Goal: Transaction & Acquisition: Purchase product/service

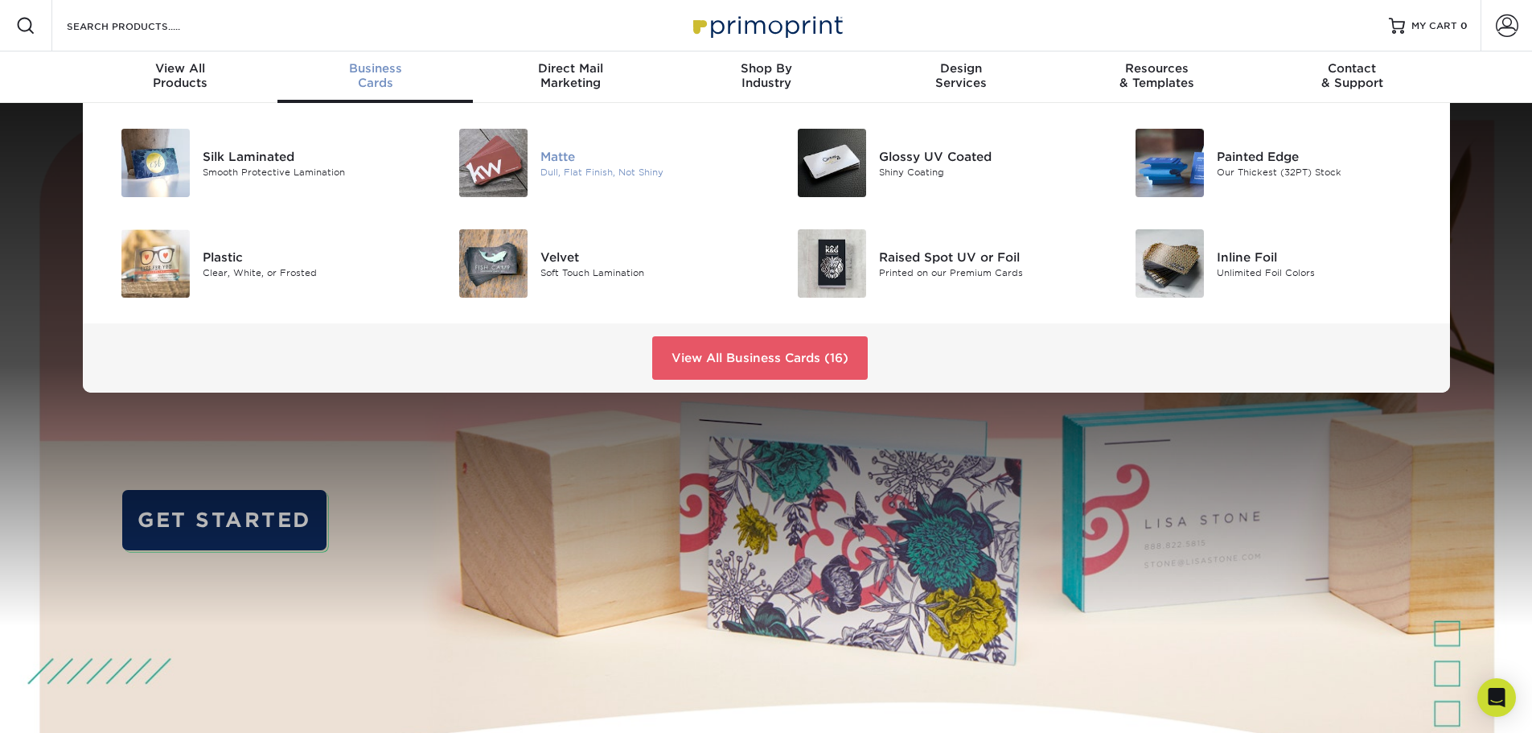
click at [573, 163] on div "Matte" at bounding box center [646, 156] width 213 height 18
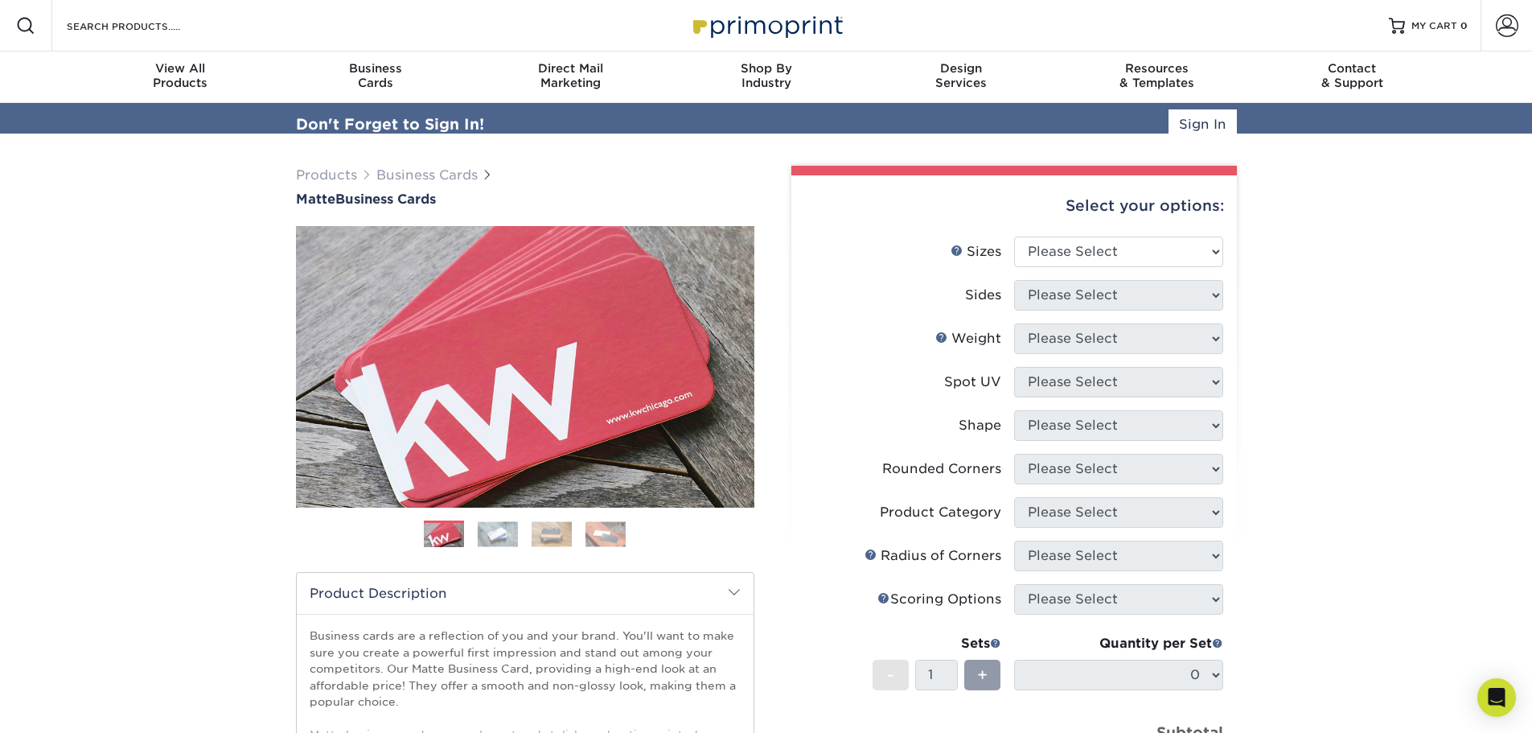
click at [1092, 223] on div "Select your options:" at bounding box center [1014, 205] width 420 height 61
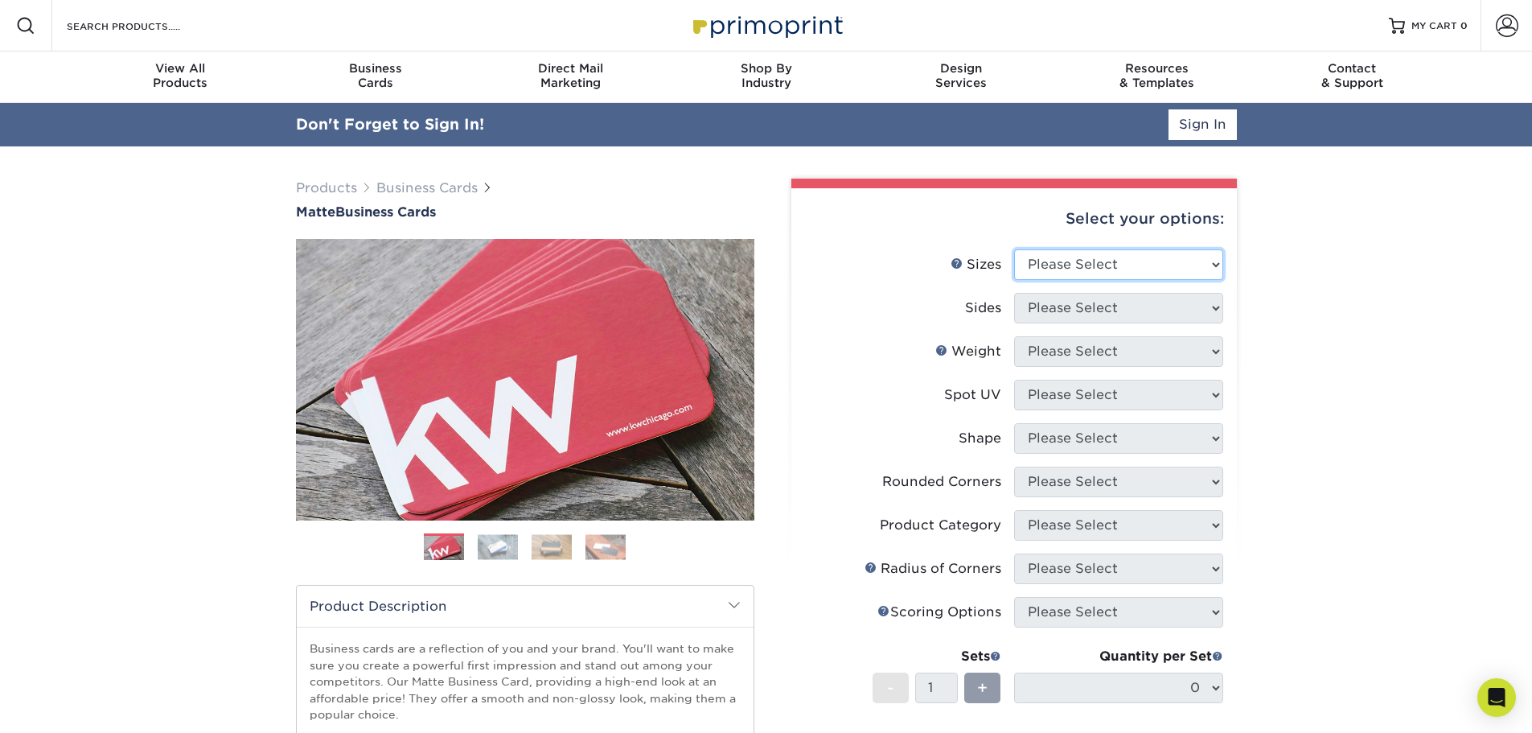
click at [1083, 269] on select "Please Select 1.5" x 3.5" - Mini 1.75" x 3.5" - Mini 2" x 2" - Square 2" x 3" -…" at bounding box center [1118, 264] width 209 height 31
select select "2.00x3.50"
click at [1014, 249] on select "Please Select 1.5" x 3.5" - Mini 1.75" x 3.5" - Mini 2" x 2" - Square 2" x 3" -…" at bounding box center [1118, 264] width 209 height 31
click at [1069, 297] on select "Please Select Print Both Sides Print Front Only" at bounding box center [1118, 308] width 209 height 31
select select "13abbda7-1d64-4f25-8bb2-c179b224825d"
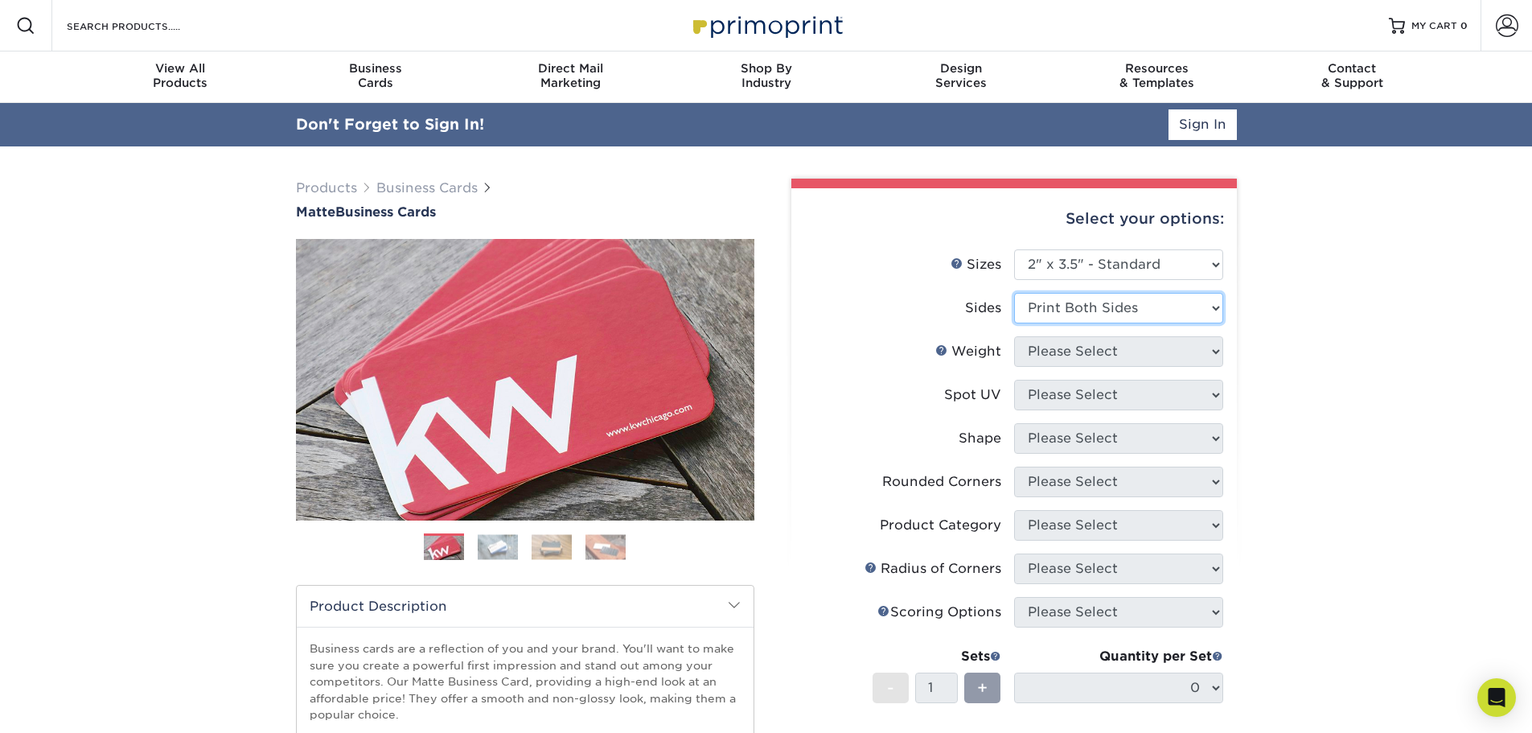
click at [1014, 293] on select "Please Select Print Both Sides Print Front Only" at bounding box center [1118, 308] width 209 height 31
click at [1062, 355] on select "Please Select 16PT 14PT" at bounding box center [1118, 351] width 209 height 31
click at [1014, 336] on select "Please Select 16PT 14PT" at bounding box center [1118, 351] width 209 height 31
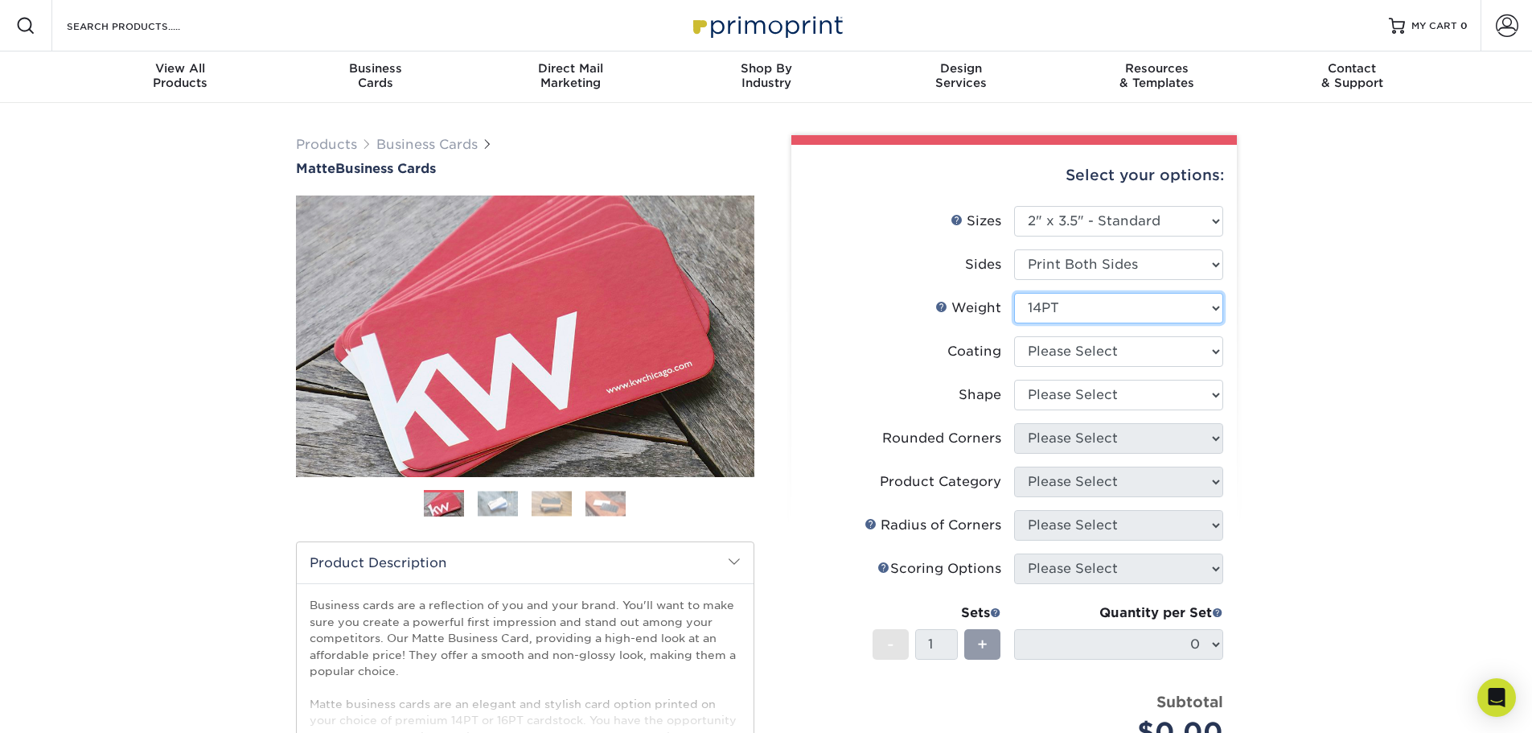
drag, startPoint x: 1059, startPoint y: 302, endPoint x: 1059, endPoint y: 321, distance: 19.3
click at [1059, 302] on select "Please Select 16PT 14PT" at bounding box center [1118, 308] width 209 height 31
select select "16PT"
click at [1014, 293] on select "Please Select 16PT 14PT" at bounding box center [1118, 308] width 209 height 31
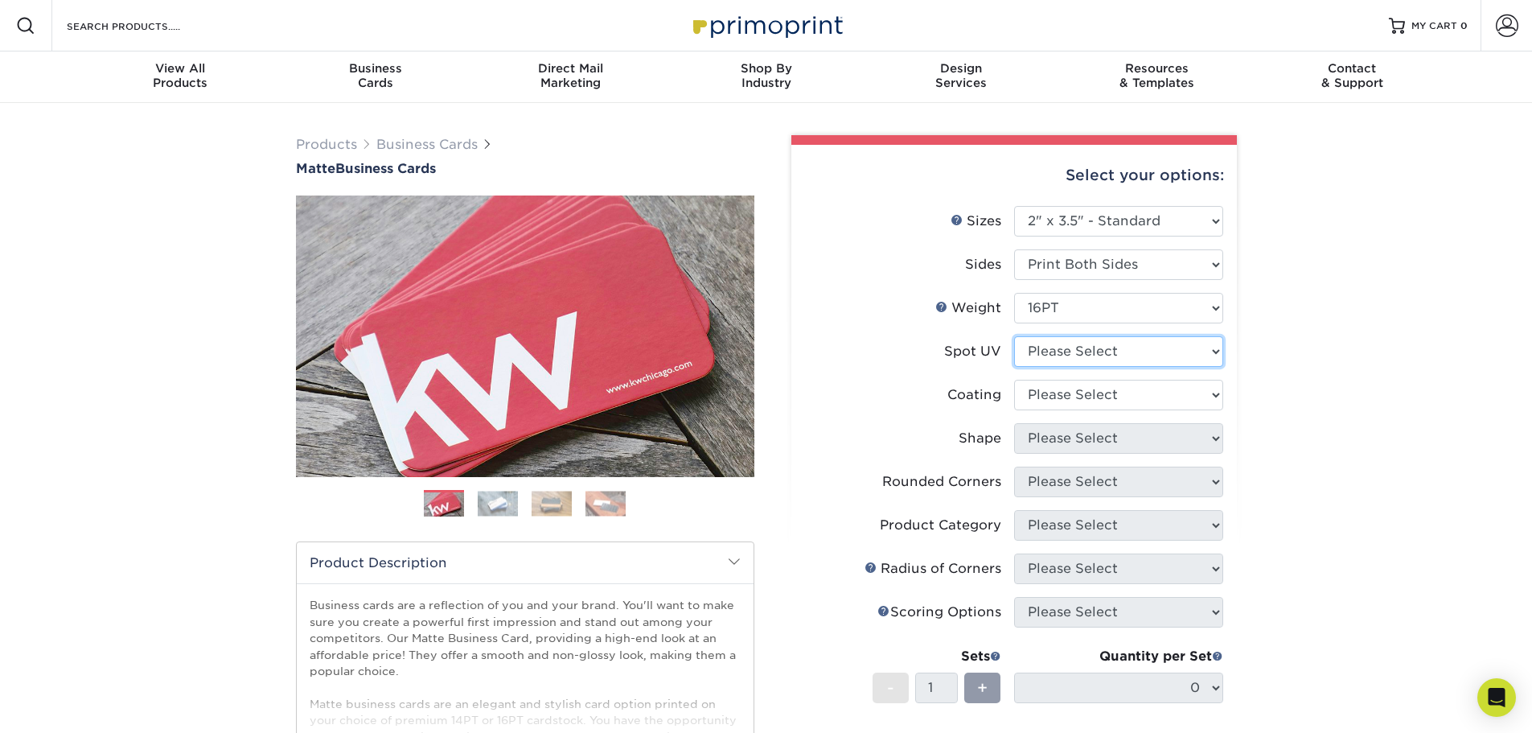
click at [1055, 351] on select "Please Select No Spot UV Front and Back (Both Sides) Front Only Back Only" at bounding box center [1118, 351] width 209 height 31
select select "0"
click at [1014, 336] on select "Please Select No Spot UV Front and Back (Both Sides) Front Only Back Only" at bounding box center [1118, 351] width 209 height 31
click at [1070, 400] on select at bounding box center [1118, 395] width 209 height 31
click at [1014, 380] on select at bounding box center [1118, 395] width 209 height 31
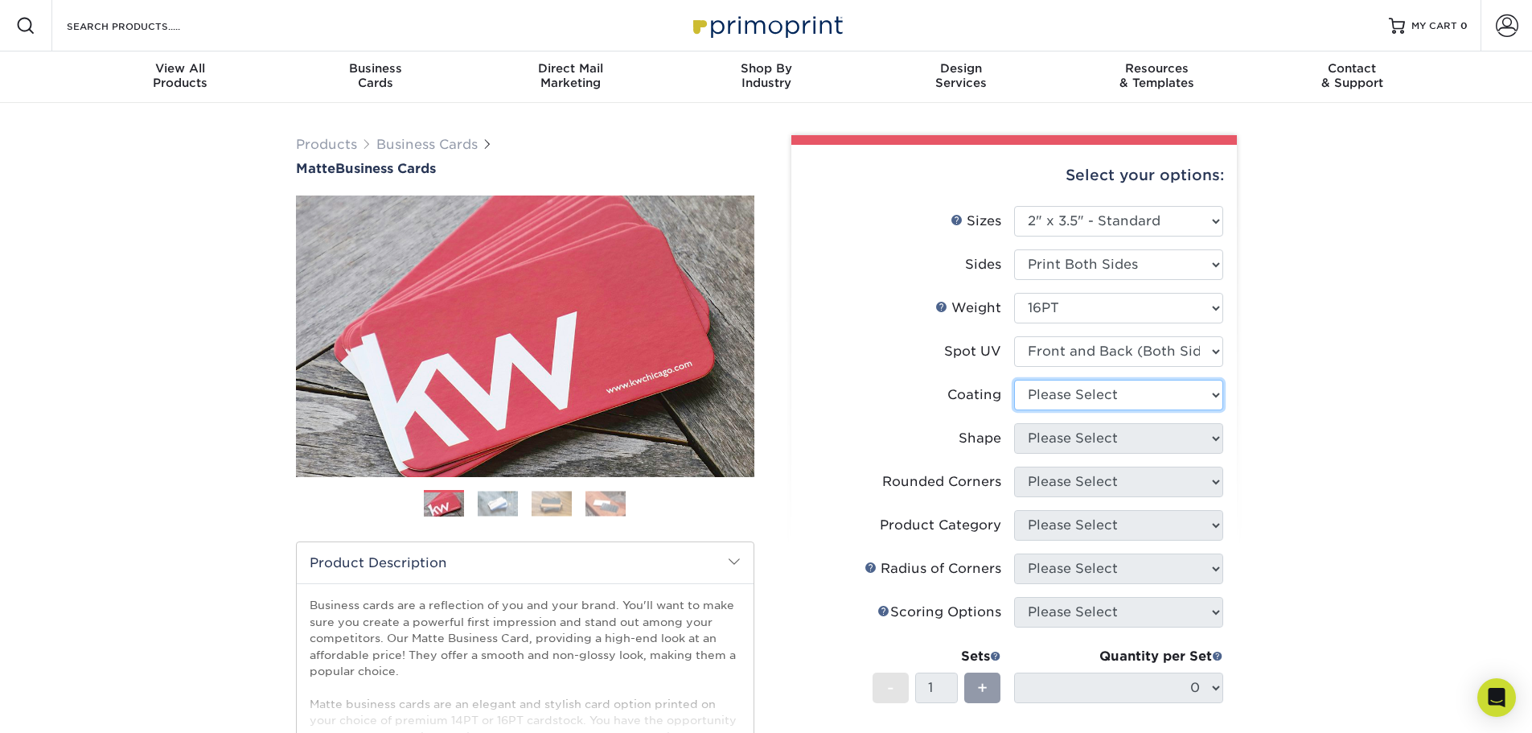
drag, startPoint x: 1057, startPoint y: 394, endPoint x: 1057, endPoint y: 409, distance: 15.3
click at [1057, 394] on select at bounding box center [1118, 395] width 209 height 31
select select "121bb7b5-3b4d-429f-bd8d-bbf80e953313"
click at [1014, 380] on select at bounding box center [1118, 395] width 209 height 31
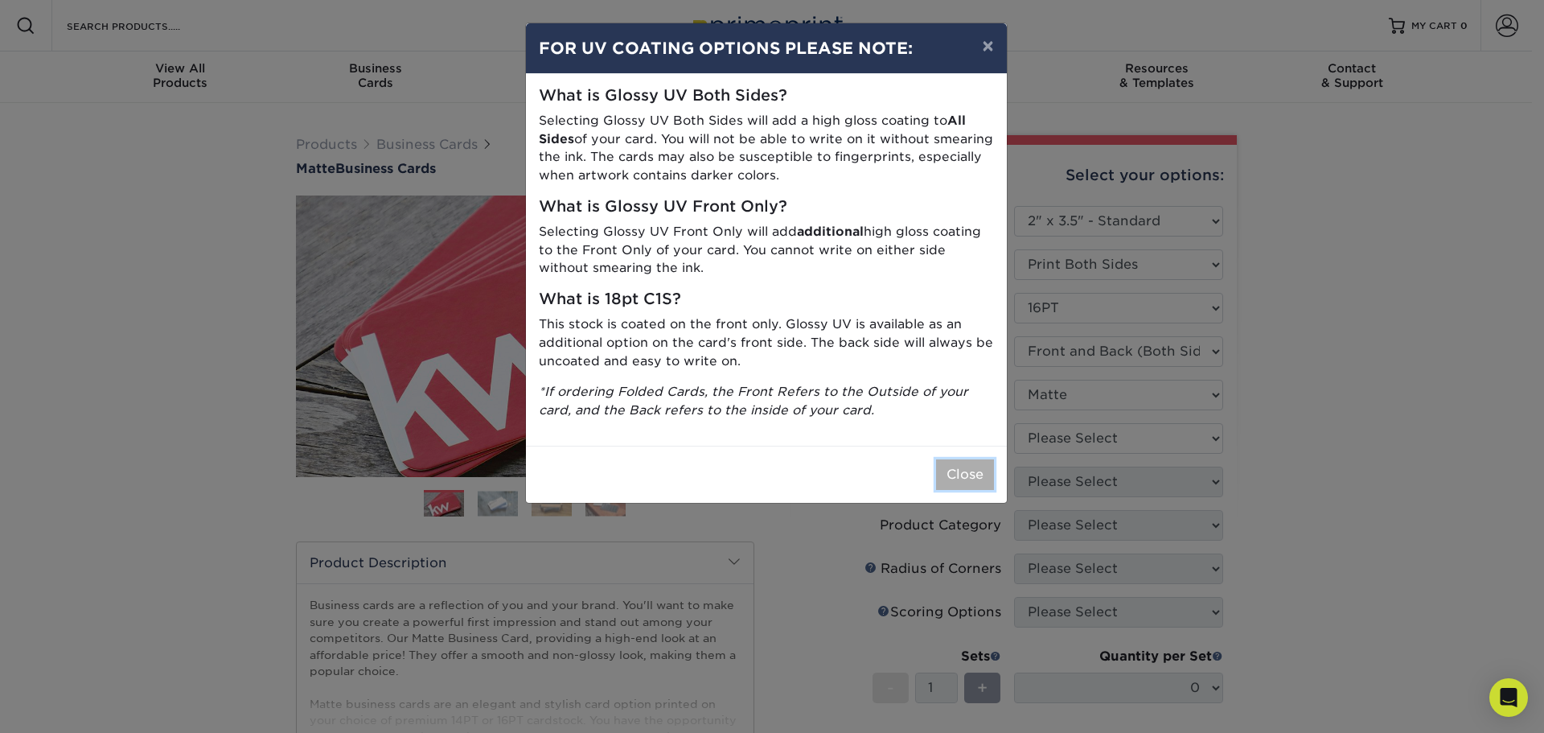
click at [965, 474] on button "Close" at bounding box center [965, 474] width 58 height 31
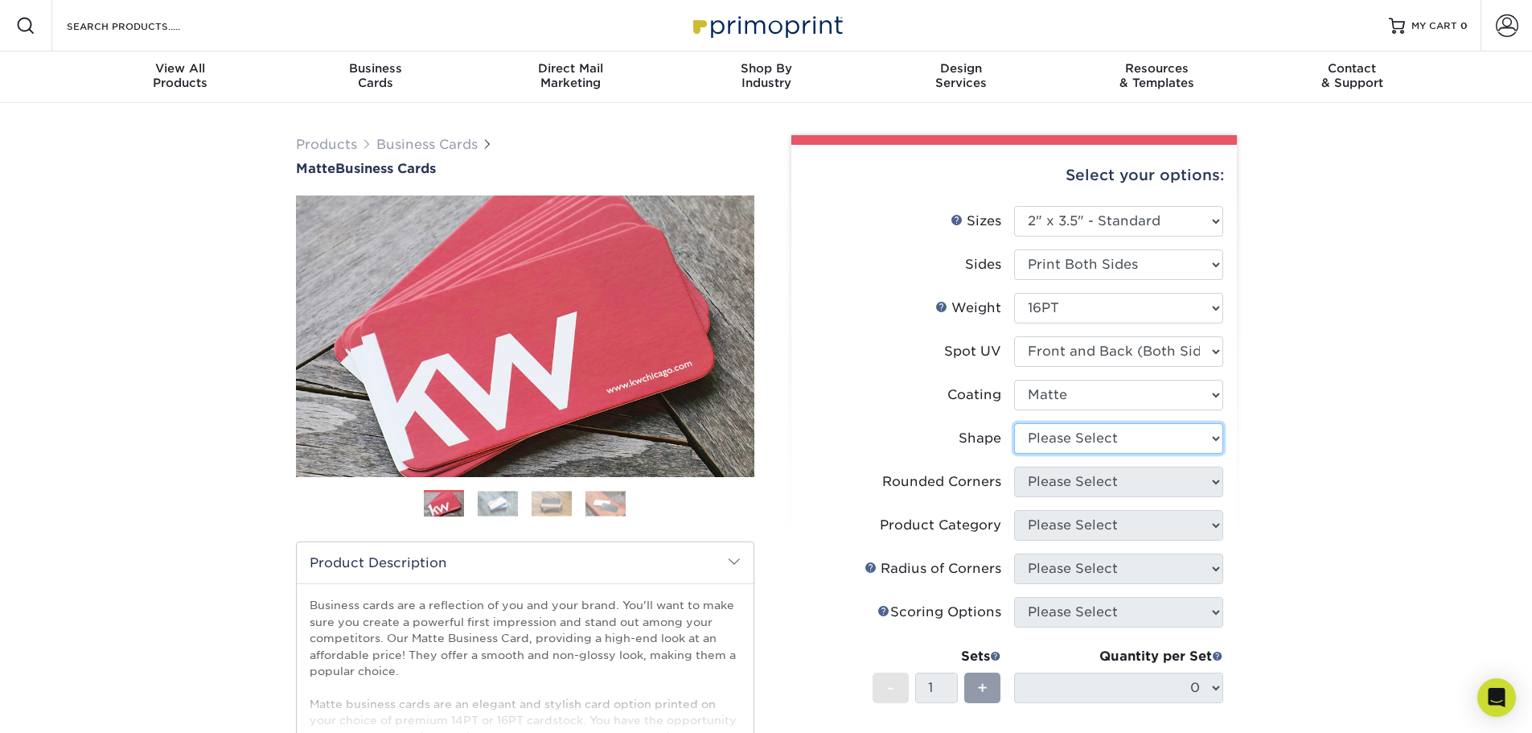
click at [1069, 446] on select "Please Select Standard" at bounding box center [1118, 438] width 209 height 31
select select "standard"
click at [1014, 423] on select "Please Select Standard" at bounding box center [1118, 438] width 209 height 31
click at [1068, 486] on select "Please Select Yes - Round 2 Corners Yes - Round 4 Corners No" at bounding box center [1118, 481] width 209 height 31
select select "7672df9e-0e0a-464d-8e1f-920c575e4da3"
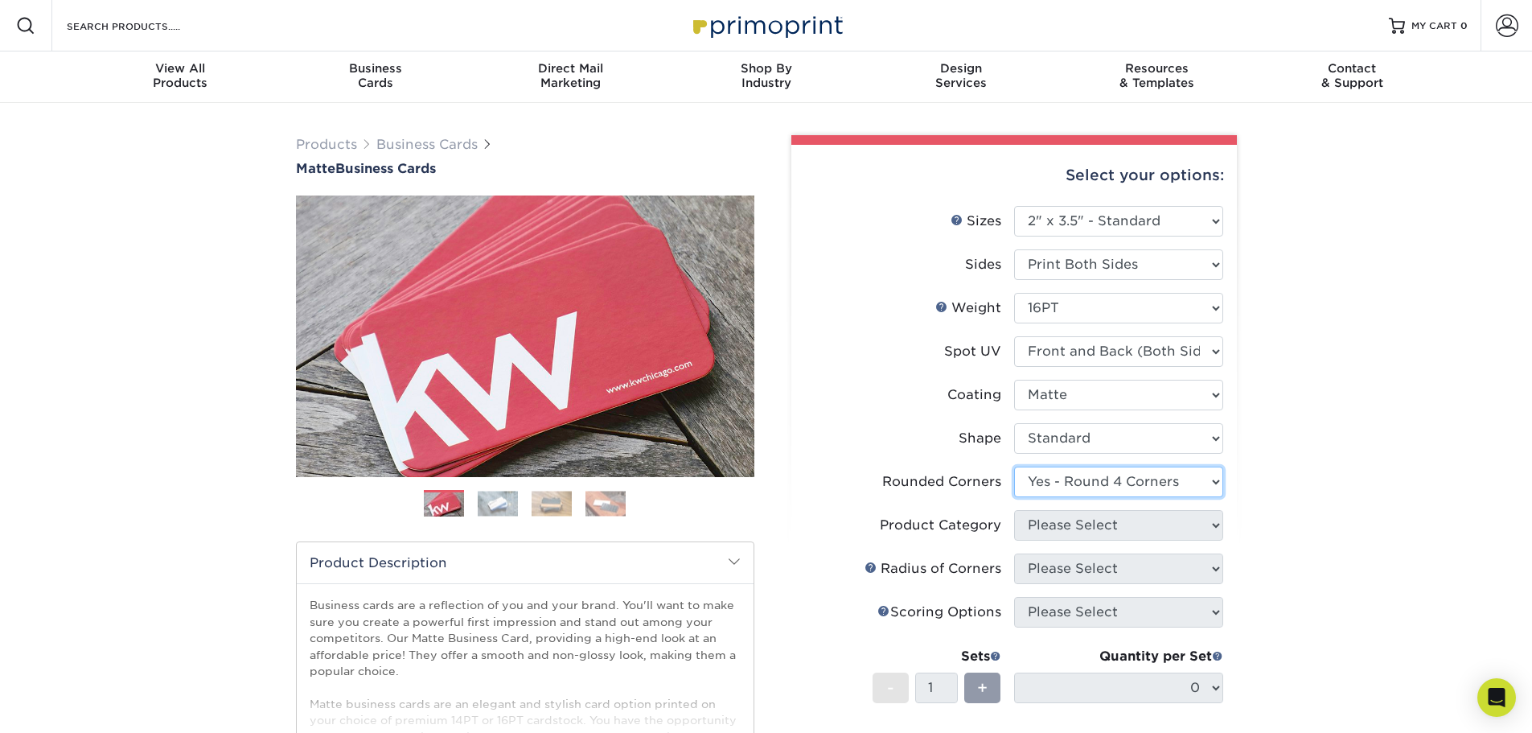
click at [1014, 466] on select "Please Select Yes - Round 2 Corners Yes - Round 4 Corners No" at bounding box center [1118, 481] width 209 height 31
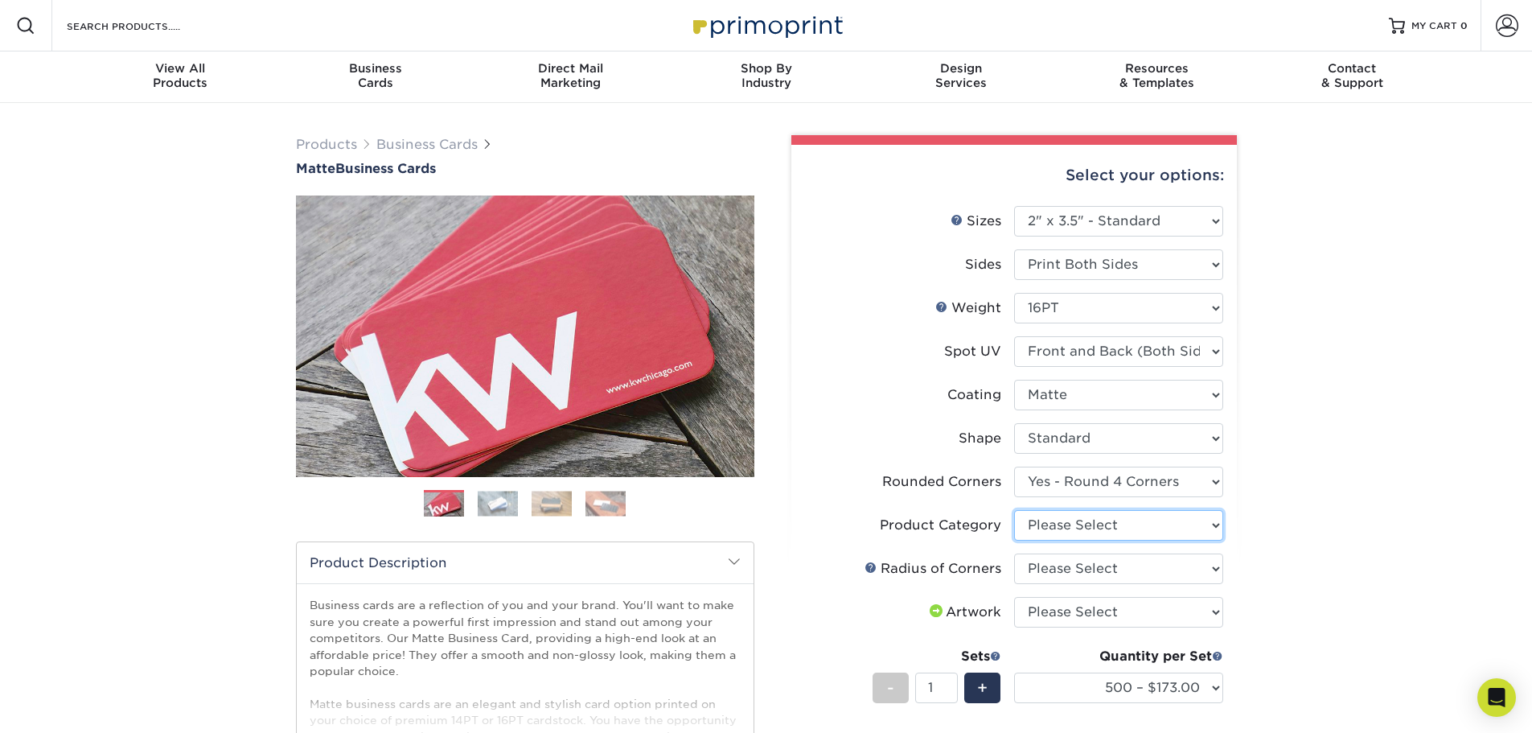
click at [1046, 528] on select "Please Select Business Cards" at bounding box center [1118, 525] width 209 height 31
select select "3b5148f1-0588-4f88-a218-97bcfdce65c1"
click at [1014, 510] on select "Please Select Business Cards" at bounding box center [1118, 525] width 209 height 31
click at [1050, 565] on select "Please Select Rounded 1/8" Rounded 1/4"" at bounding box center [1118, 568] width 209 height 31
select select "589680c7-ee9a-431b-9d12-d7aeb1386a97"
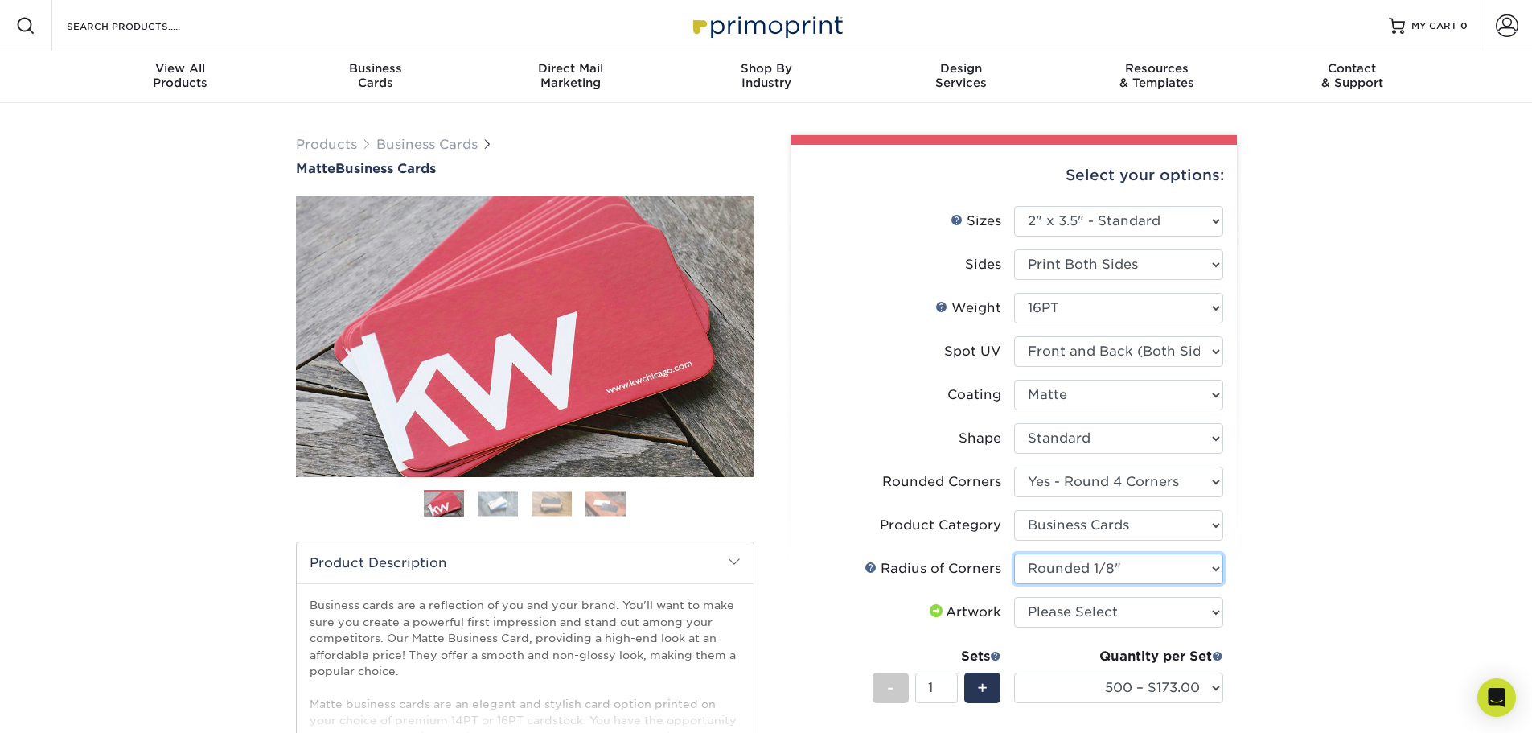
click at [1014, 553] on select "Please Select Rounded 1/8" Rounded 1/4"" at bounding box center [1118, 568] width 209 height 31
click at [1056, 623] on select "Please Select I will upload files I need a design - $100" at bounding box center [1118, 612] width 209 height 31
select select "upload"
click at [1014, 597] on select "Please Select I will upload files I need a design - $100" at bounding box center [1118, 612] width 209 height 31
click at [1310, 520] on div "Products Business Cards Matte Business Cards Previous Next 100 $ 9" at bounding box center [766, 587] width 1532 height 969
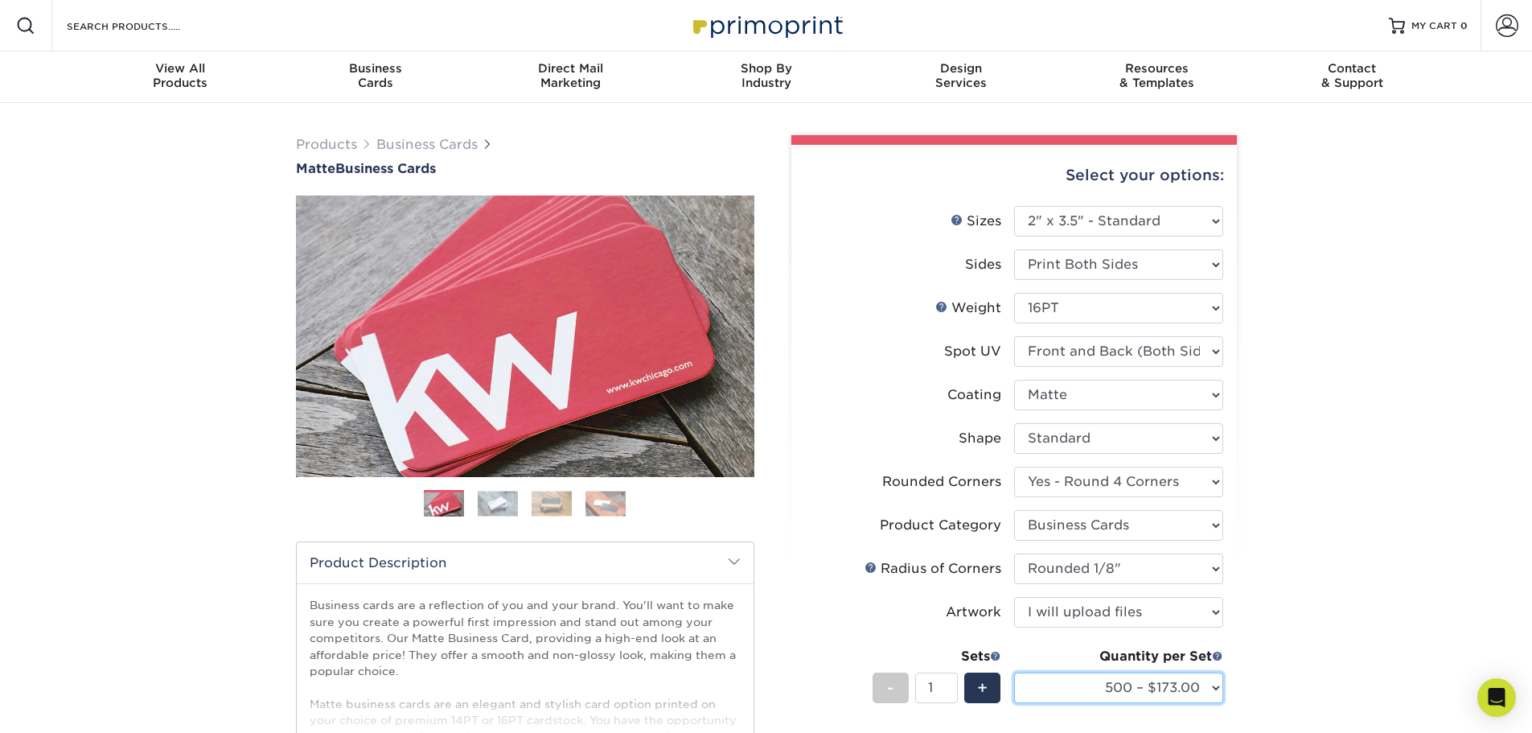
click at [1174, 695] on select "500 – $173.00 1000 – $193.00 2500 – $356.00 5000 – $534.00 10000 – $1048.00 150…" at bounding box center [1118, 687] width 209 height 31
click at [1014, 672] on select "500 – $173.00 1000 – $193.00 2500 – $356.00 5000 – $534.00 10000 – $1048.00 150…" at bounding box center [1118, 687] width 209 height 31
click at [1322, 473] on div "Products Business Cards Matte Business Cards Previous Next 100 $ 9" at bounding box center [766, 587] width 1532 height 969
click at [1104, 684] on select "500 – $173.00 1000 – $193.00 2500 – $356.00 5000 – $534.00 10000 – $1048.00 150…" at bounding box center [1118, 687] width 209 height 31
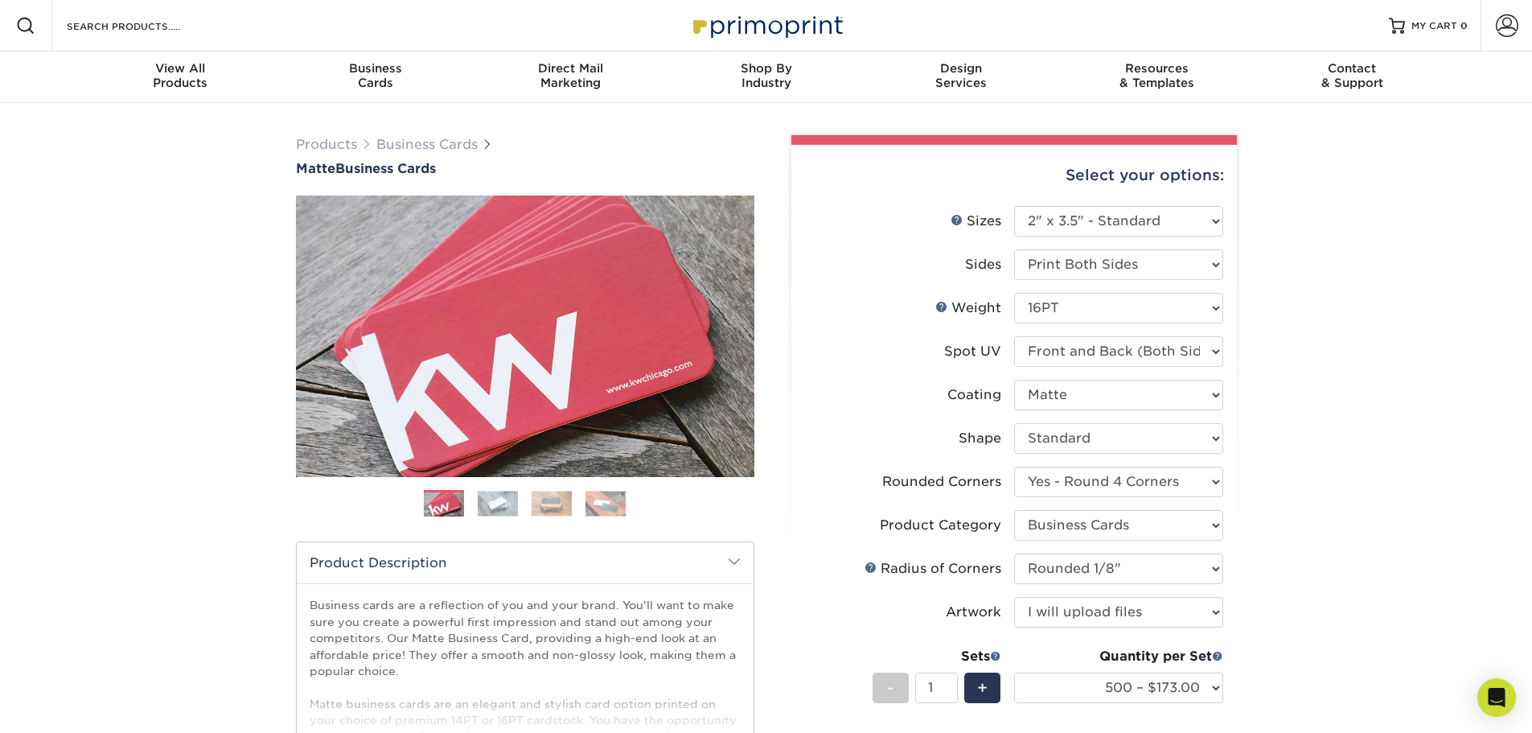
click at [1462, 313] on div "Products Business Cards Matte Business Cards Previous Next 100 $ 9" at bounding box center [766, 587] width 1532 height 969
click at [1140, 317] on select "Please Select 16PT 14PT" at bounding box center [1118, 308] width 209 height 31
select select "14PT"
click at [1014, 293] on select "Please Select 16PT 14PT" at bounding box center [1118, 308] width 209 height 31
select select "-1"
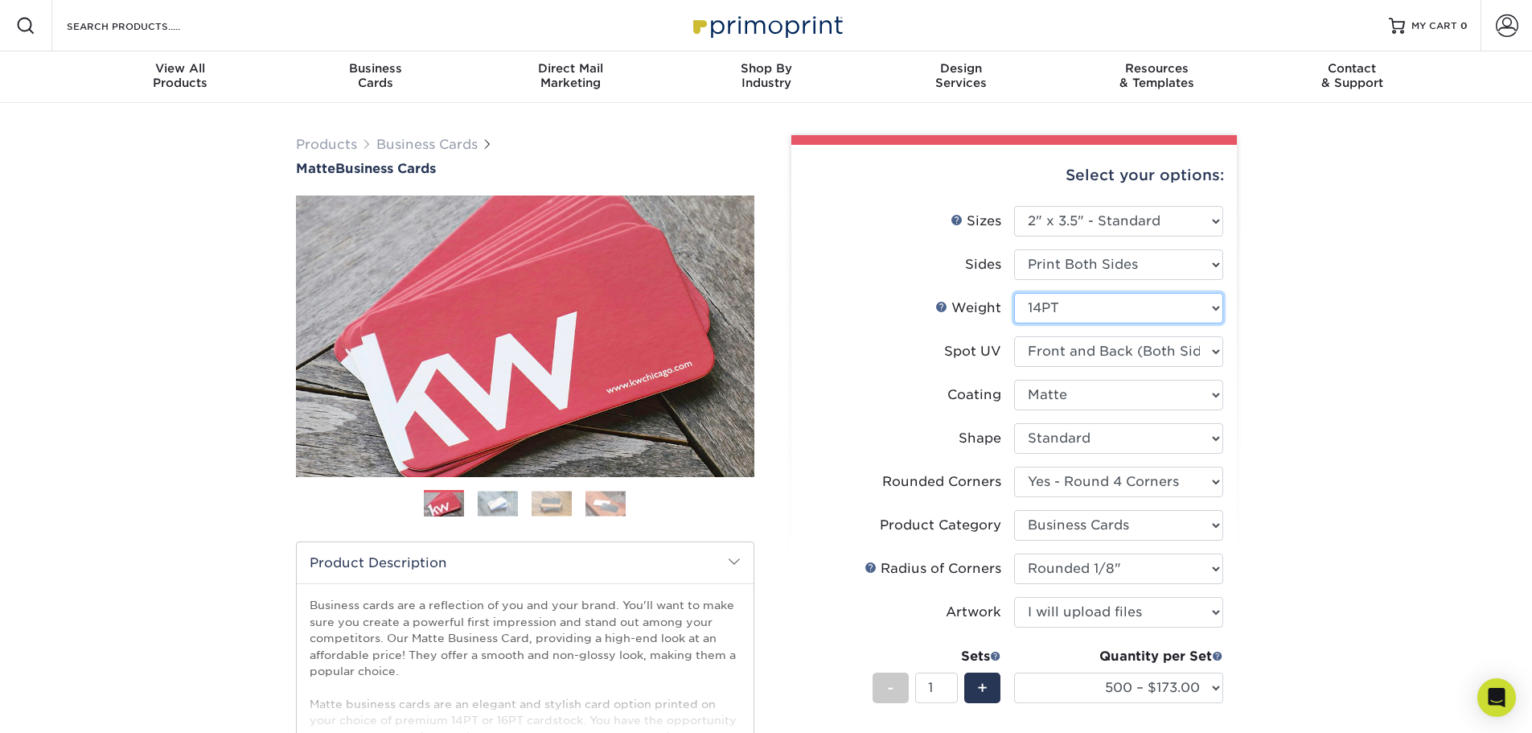
select select "-1"
select select
select select "-1"
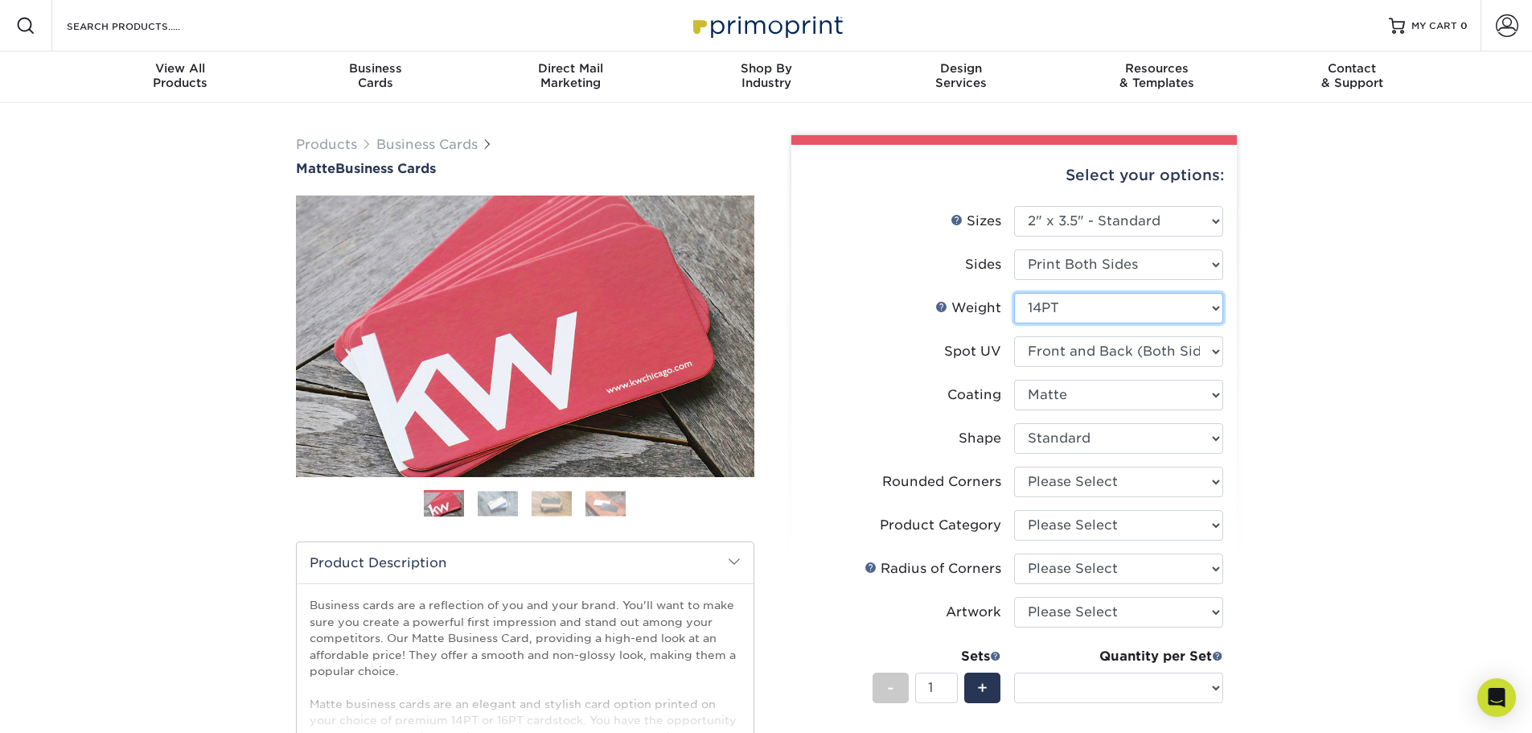
select select "-1"
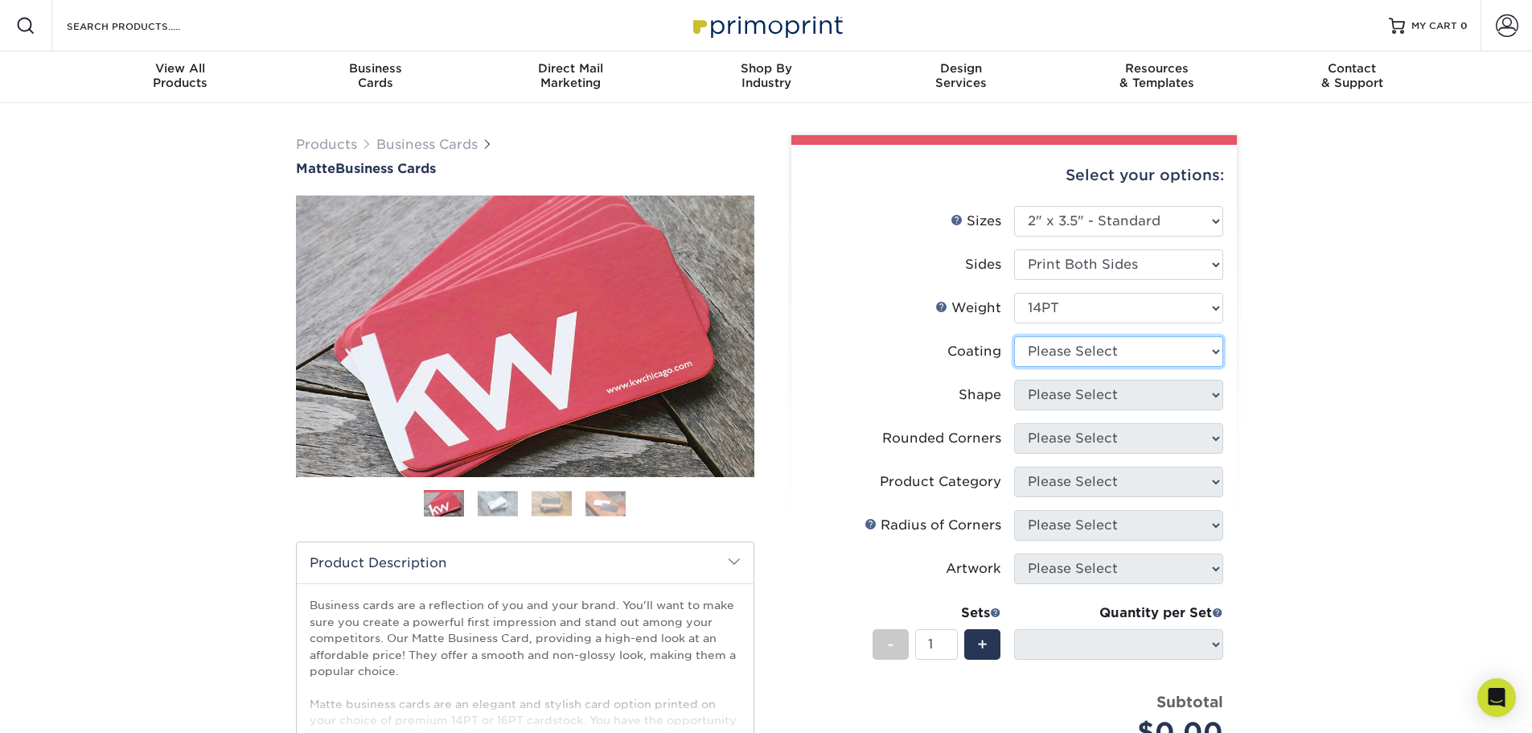
click at [1080, 351] on select at bounding box center [1118, 351] width 209 height 31
select select "121bb7b5-3b4d-429f-bd8d-bbf80e953313"
click at [1014, 336] on select at bounding box center [1118, 351] width 209 height 31
select select
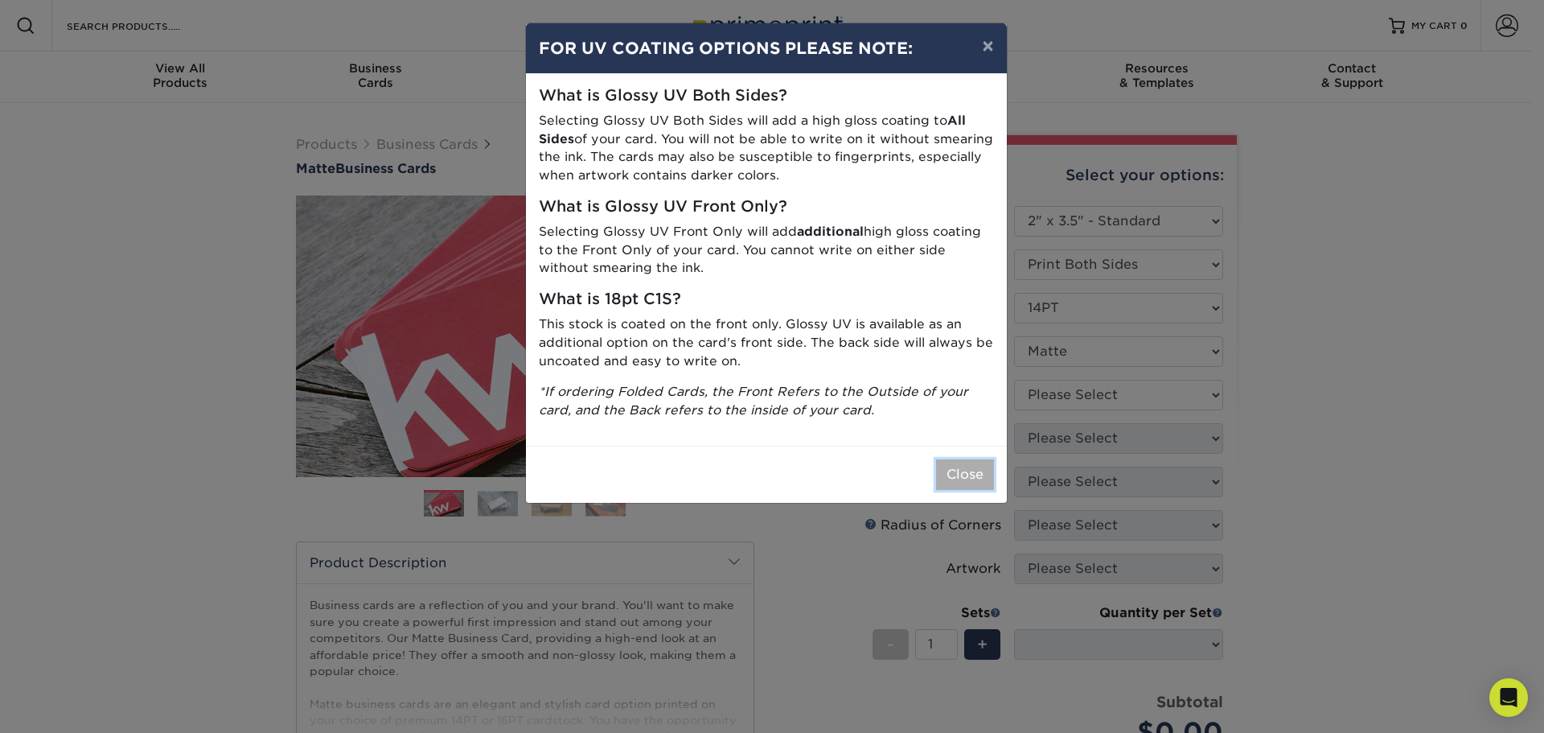
click at [988, 465] on button "Close" at bounding box center [965, 474] width 58 height 31
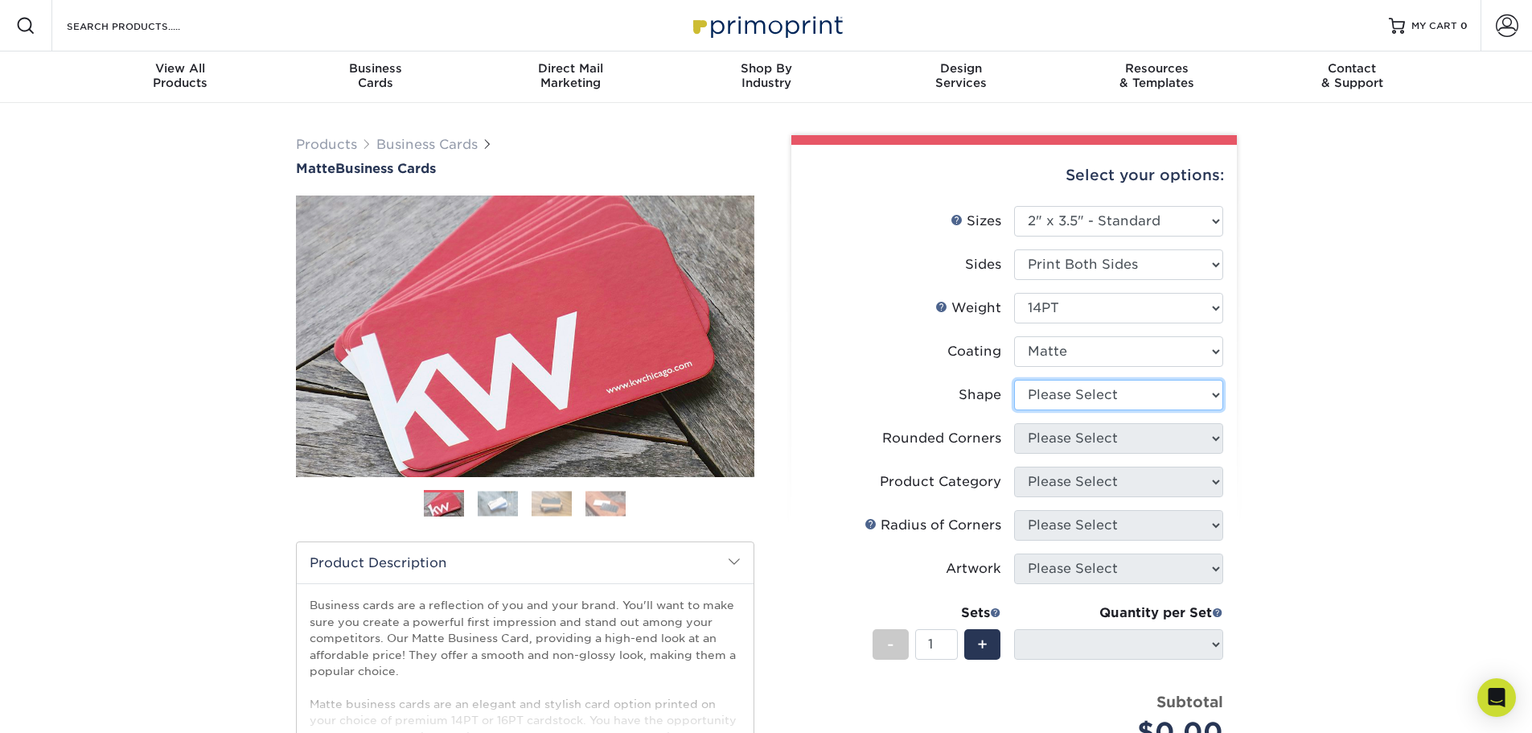
click at [1077, 392] on select "Please Select Standard" at bounding box center [1118, 395] width 209 height 31
select select "standard"
click at [1014, 380] on select "Please Select Standard" at bounding box center [1118, 395] width 209 height 31
select select
click at [1068, 442] on select "Please Select Yes - Round 2 Corners Yes - Round 4 Corners No" at bounding box center [1118, 438] width 209 height 31
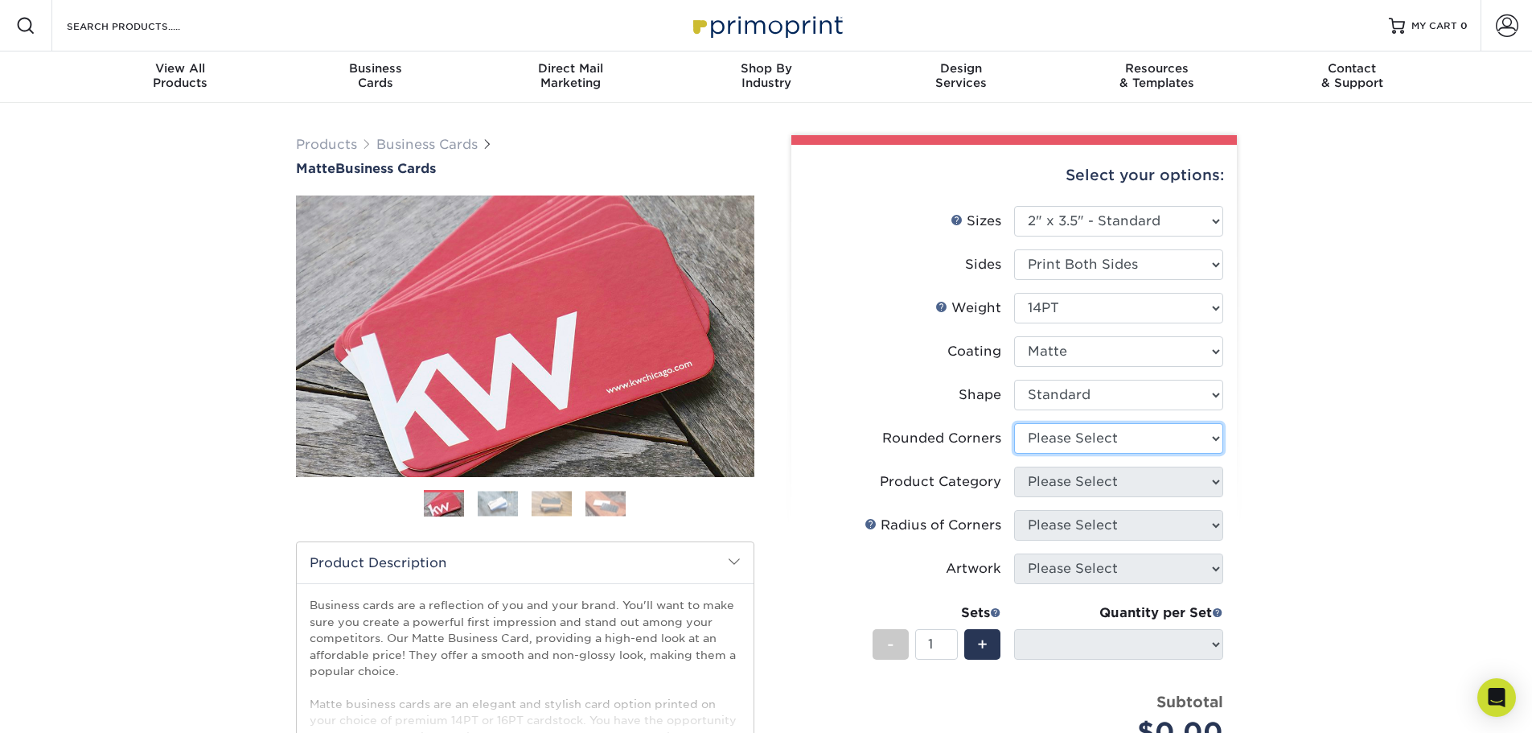
select select "7672df9e-0e0a-464d-8e1f-920c575e4da3"
click at [1014, 423] on select "Please Select Yes - Round 2 Corners Yes - Round 4 Corners No" at bounding box center [1118, 438] width 209 height 31
select select "-1"
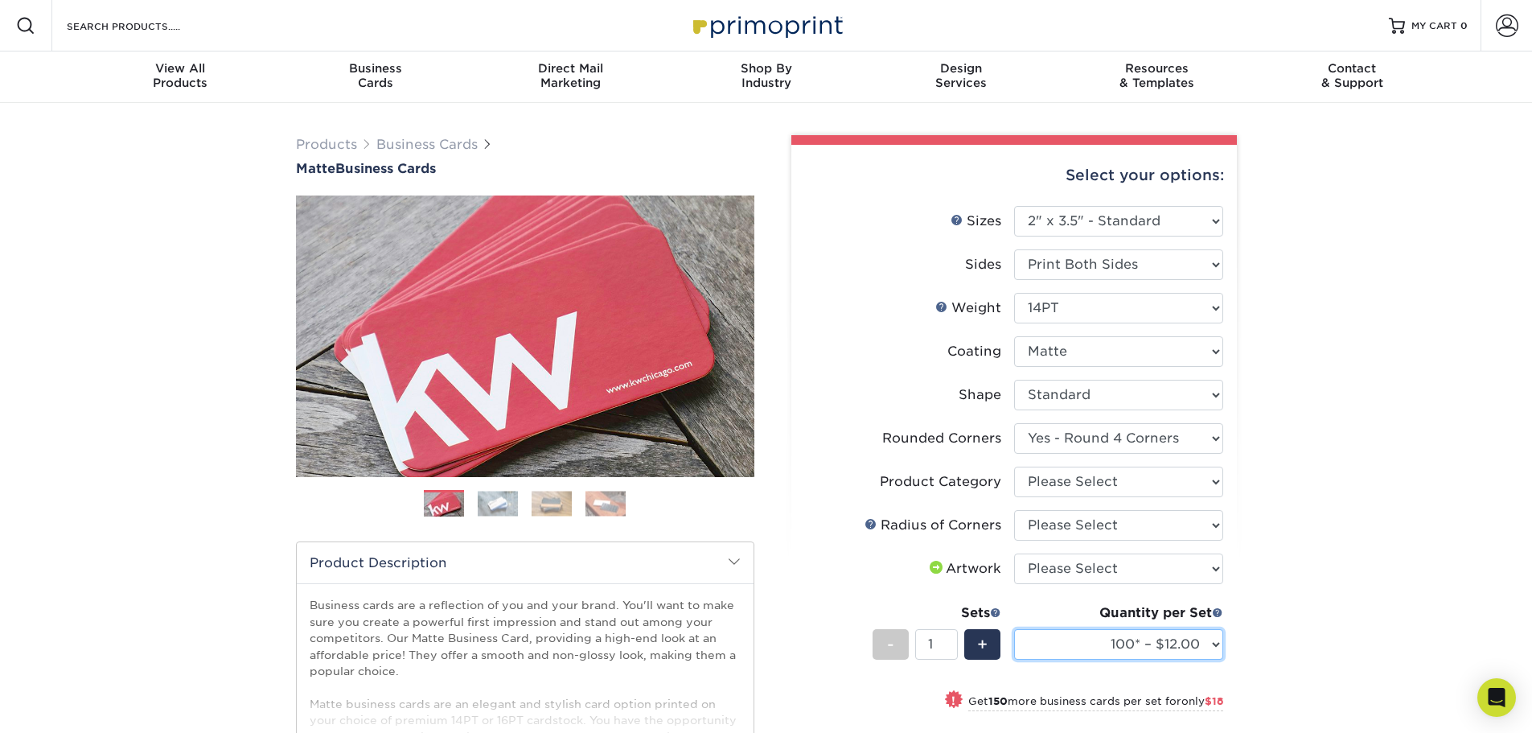
click at [1200, 642] on select "100* – $12.00 250* – $30.00 500 – $60.00 1000 – $74.00 2500 – $136.00 5000 – $2…" at bounding box center [1118, 644] width 209 height 31
click at [1273, 577] on div "Products Business Cards Matte Business Cards Previous Next 100 $ 9" at bounding box center [766, 582] width 1532 height 958
click at [1134, 311] on select "Please Select 16PT 14PT" at bounding box center [1118, 308] width 209 height 31
select select "16PT"
click at [1014, 293] on select "Please Select 16PT 14PT" at bounding box center [1118, 308] width 209 height 31
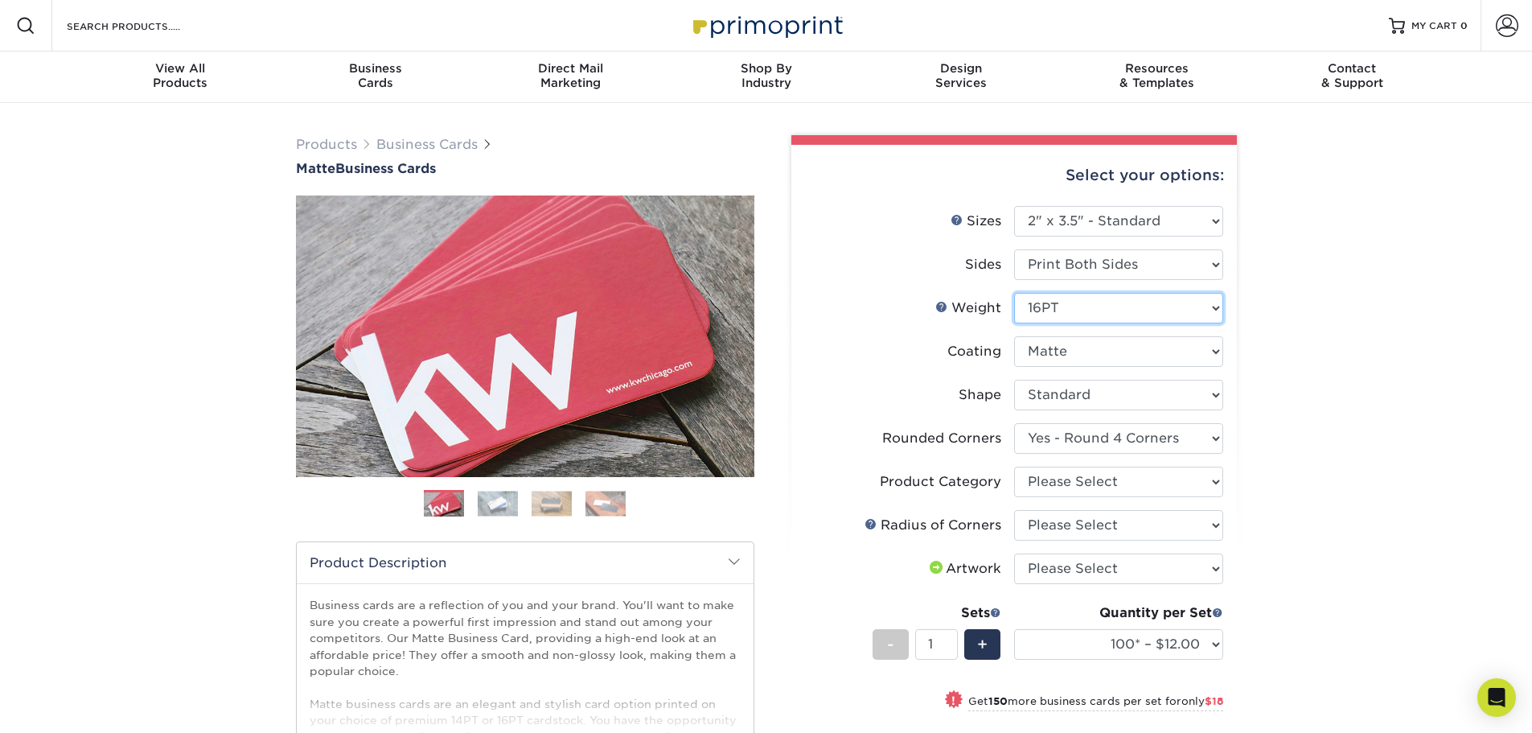
select select "-1"
select select
select select "-1"
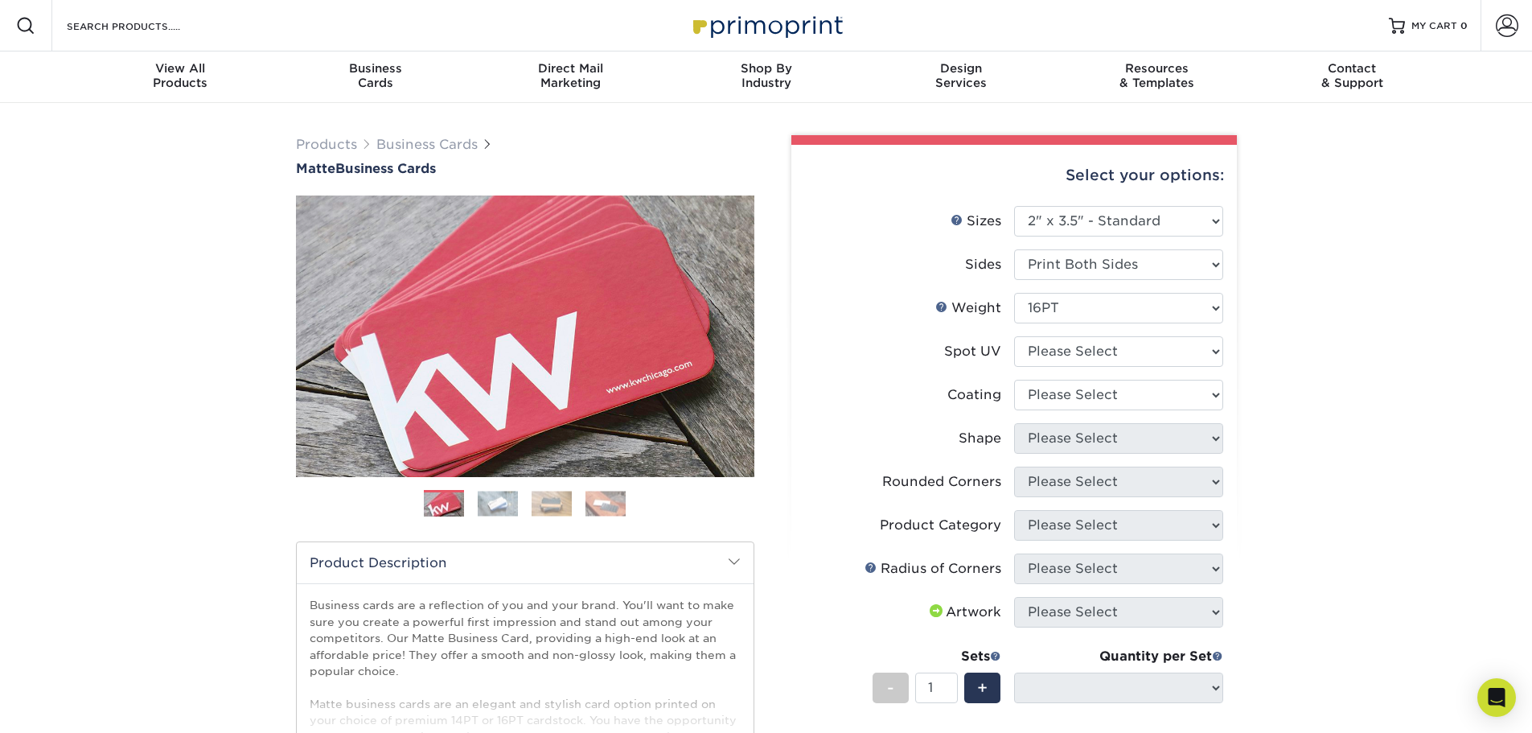
click at [1240, 340] on div "Select your options: Sizes Help Sizes Please Select 1.5" x 3.5" - Mini -" at bounding box center [1007, 578] width 483 height 886
click at [1147, 351] on select "Please Select No Spot UV Front and Back (Both Sides) Front Only Back Only" at bounding box center [1118, 351] width 209 height 31
select select "0"
click at [1014, 336] on select "Please Select No Spot UV Front and Back (Both Sides) Front Only Back Only" at bounding box center [1118, 351] width 209 height 31
select select
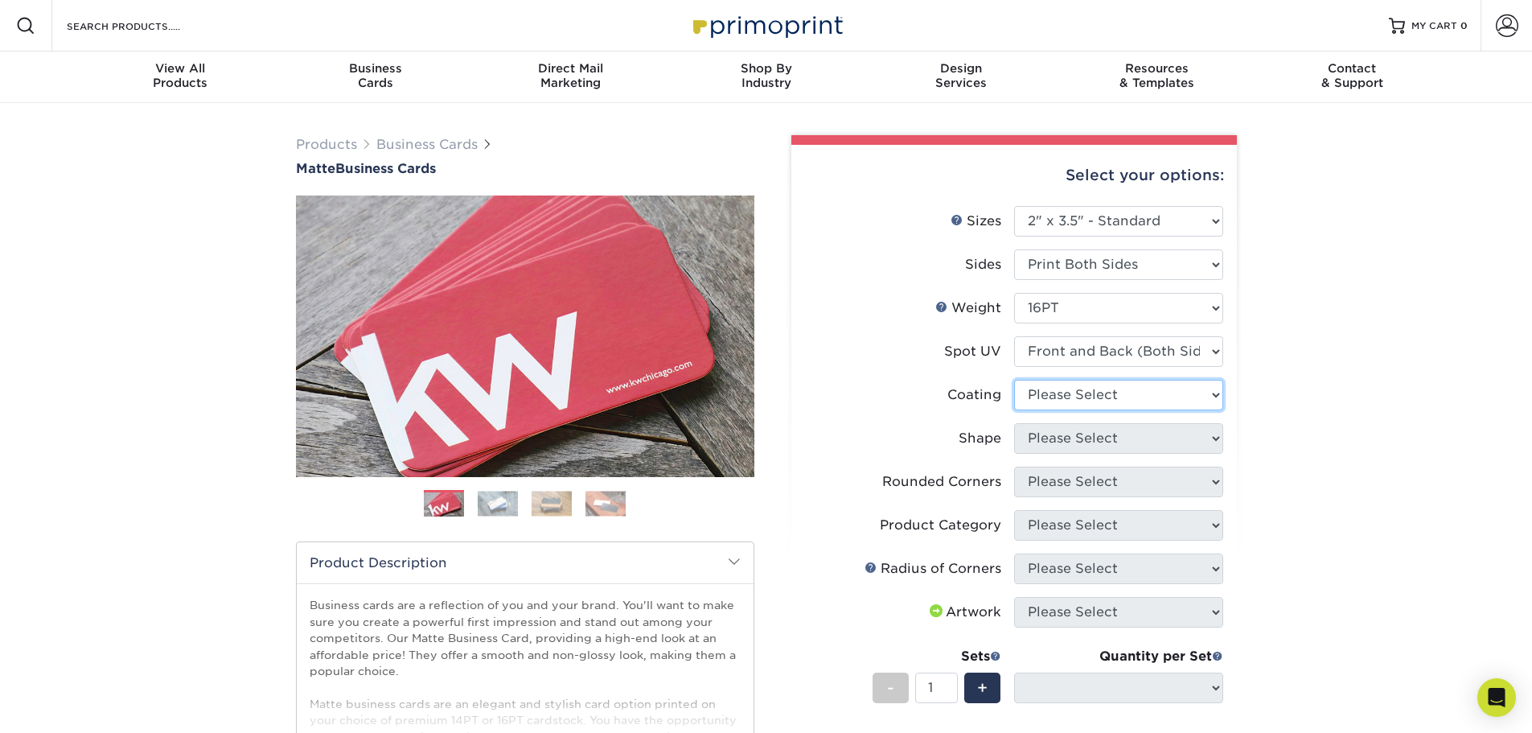
click at [1157, 388] on select at bounding box center [1118, 395] width 209 height 31
select select "121bb7b5-3b4d-429f-bd8d-bbf80e953313"
click at [1014, 380] on select at bounding box center [1118, 395] width 209 height 31
select select
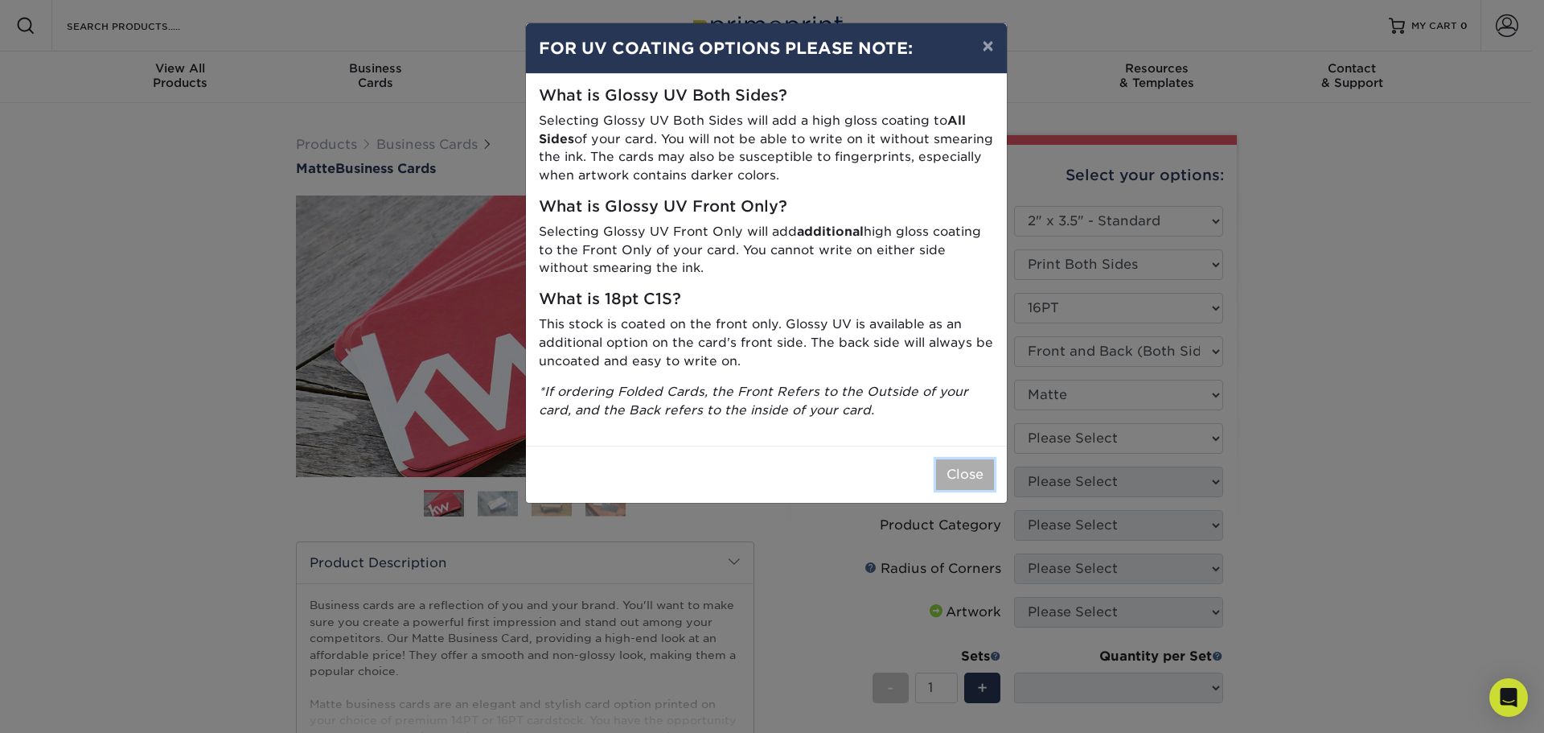
click at [958, 462] on button "Close" at bounding box center [965, 474] width 58 height 31
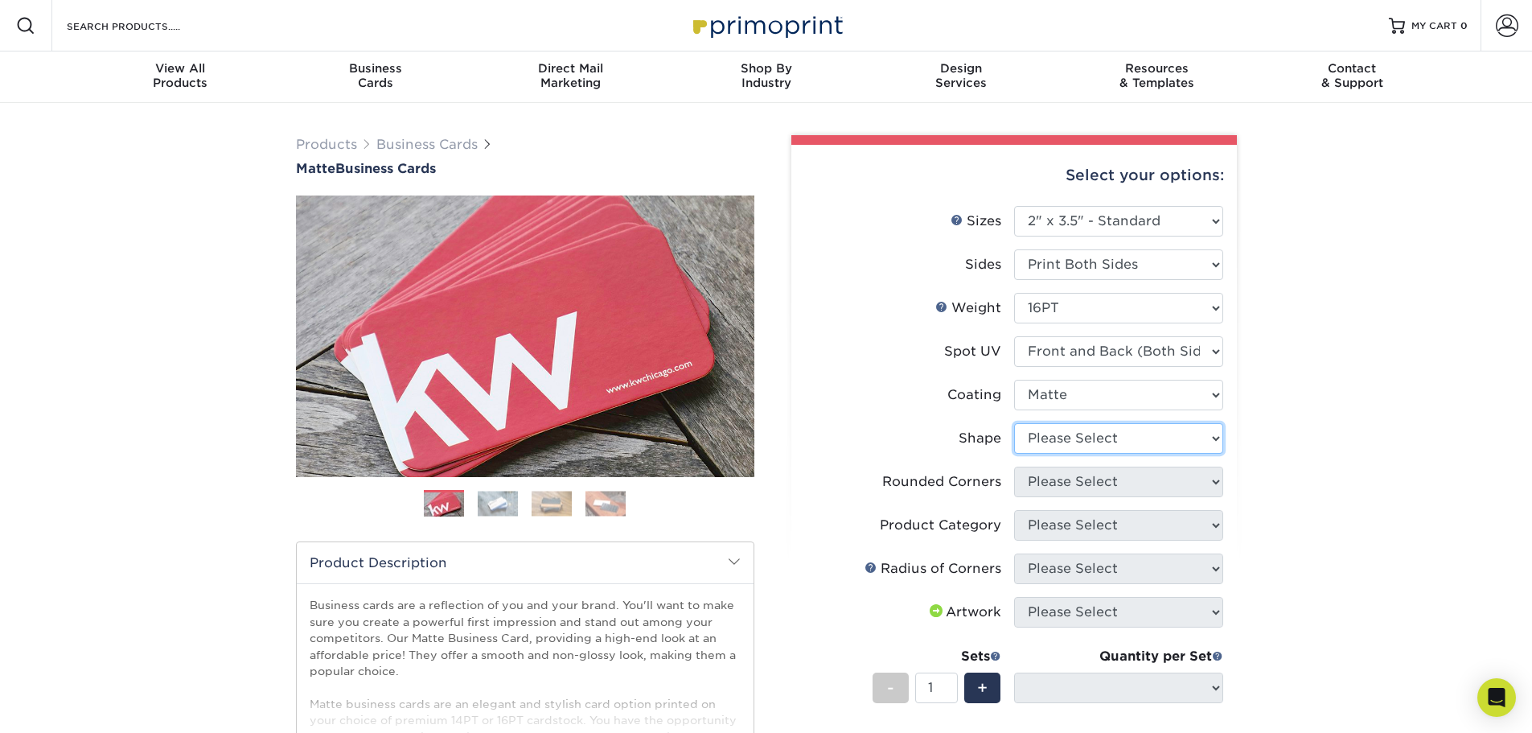
click at [1064, 439] on select "Please Select Standard" at bounding box center [1118, 438] width 209 height 31
select select "standard"
click at [1014, 423] on select "Please Select Standard" at bounding box center [1118, 438] width 209 height 31
select select
click at [1077, 483] on select "Please Select Yes - Round 2 Corners Yes - Round 4 Corners No" at bounding box center [1118, 481] width 209 height 31
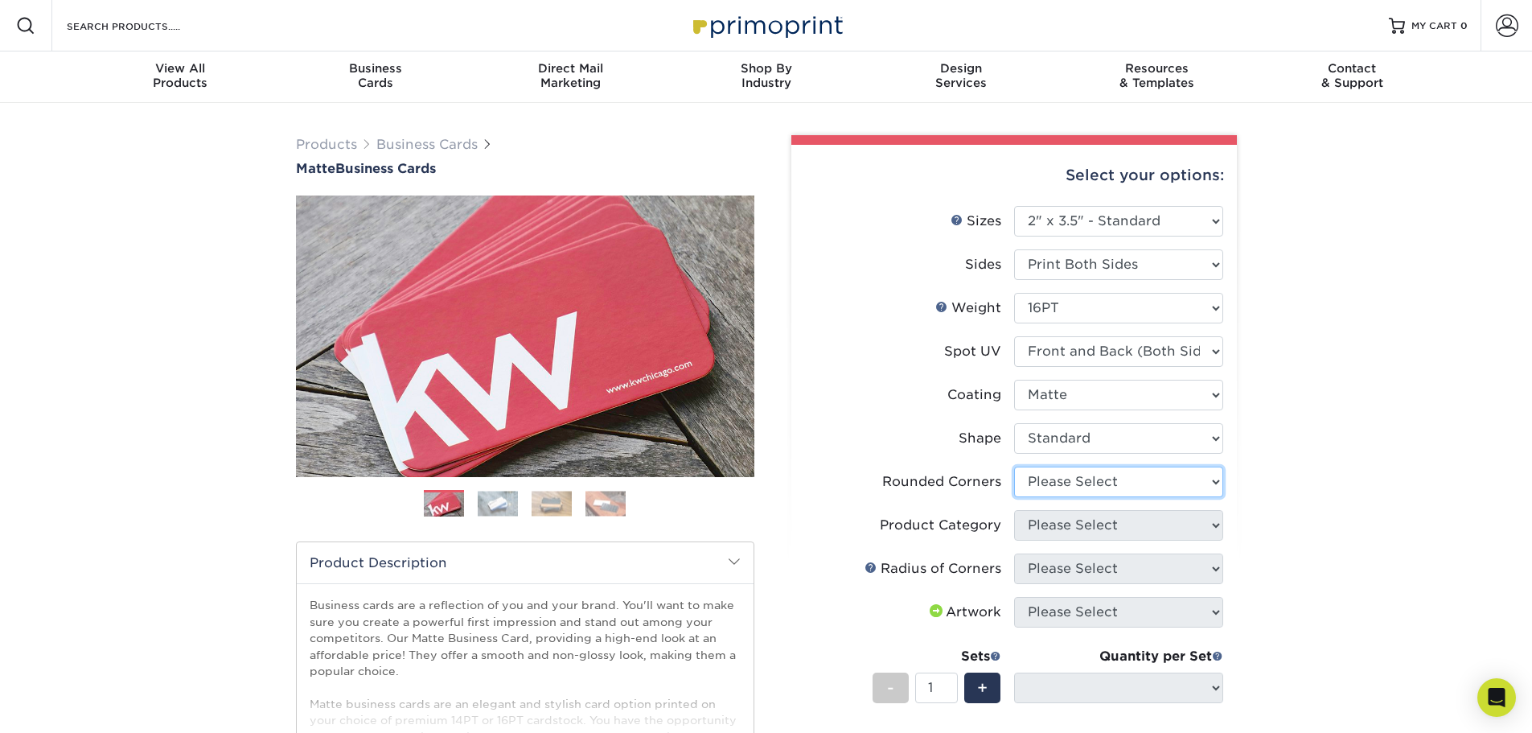
select select "7672df9e-0e0a-464d-8e1f-920c575e4da3"
click at [1014, 466] on select "Please Select Yes - Round 2 Corners Yes - Round 4 Corners No" at bounding box center [1118, 481] width 209 height 31
select select "-1"
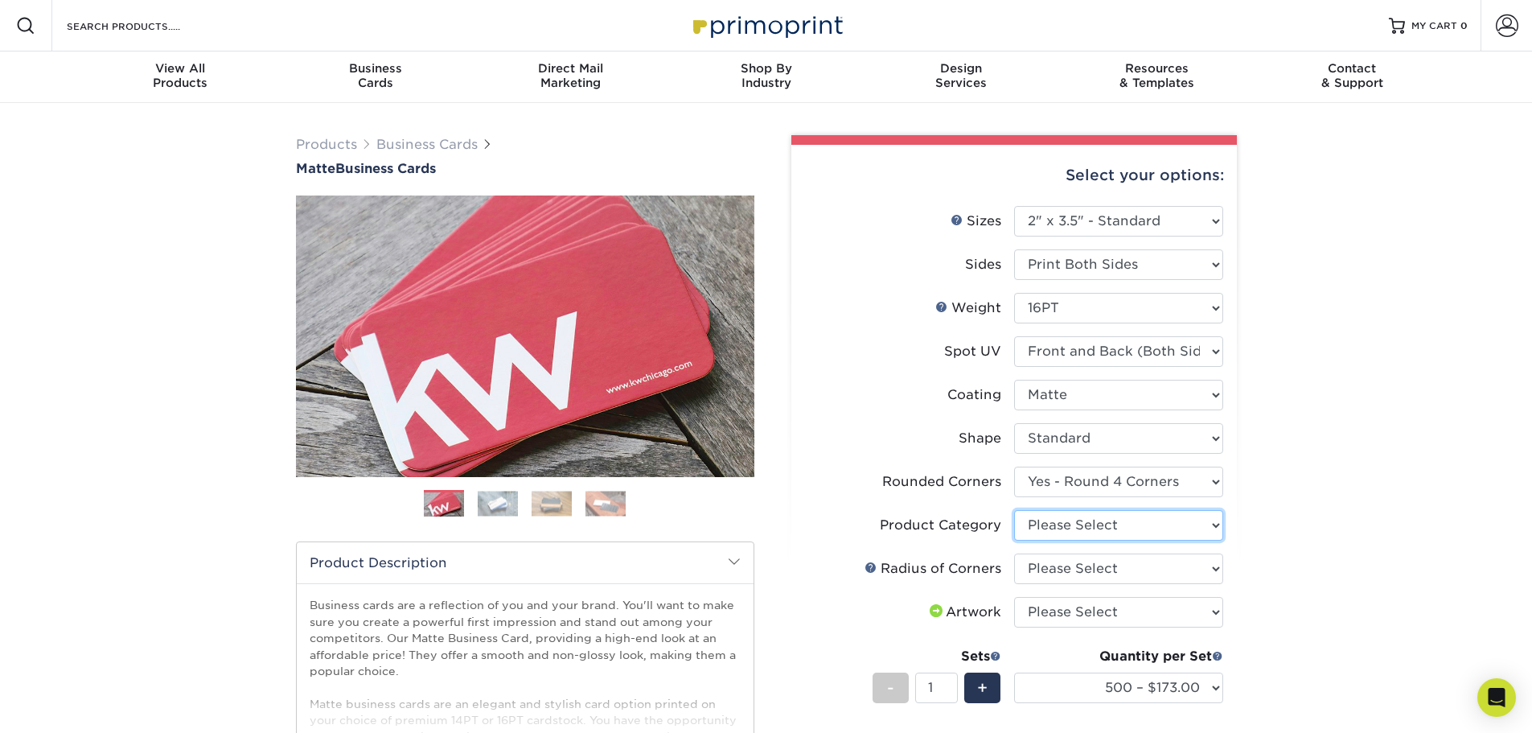
click at [1084, 524] on select "Please Select Business Cards" at bounding box center [1118, 525] width 209 height 31
select select "3b5148f1-0588-4f88-a218-97bcfdce65c1"
click at [1014, 510] on select "Please Select Business Cards" at bounding box center [1118, 525] width 209 height 31
click at [1120, 688] on select "500 – $173.00 1000 – $193.00 2500 – $356.00 5000 – $534.00 10000 – $1048.00 150…" at bounding box center [1118, 687] width 209 height 31
click at [1305, 536] on div "Products Business Cards Matte Business Cards Previous Next 100 $ 9" at bounding box center [766, 587] width 1532 height 969
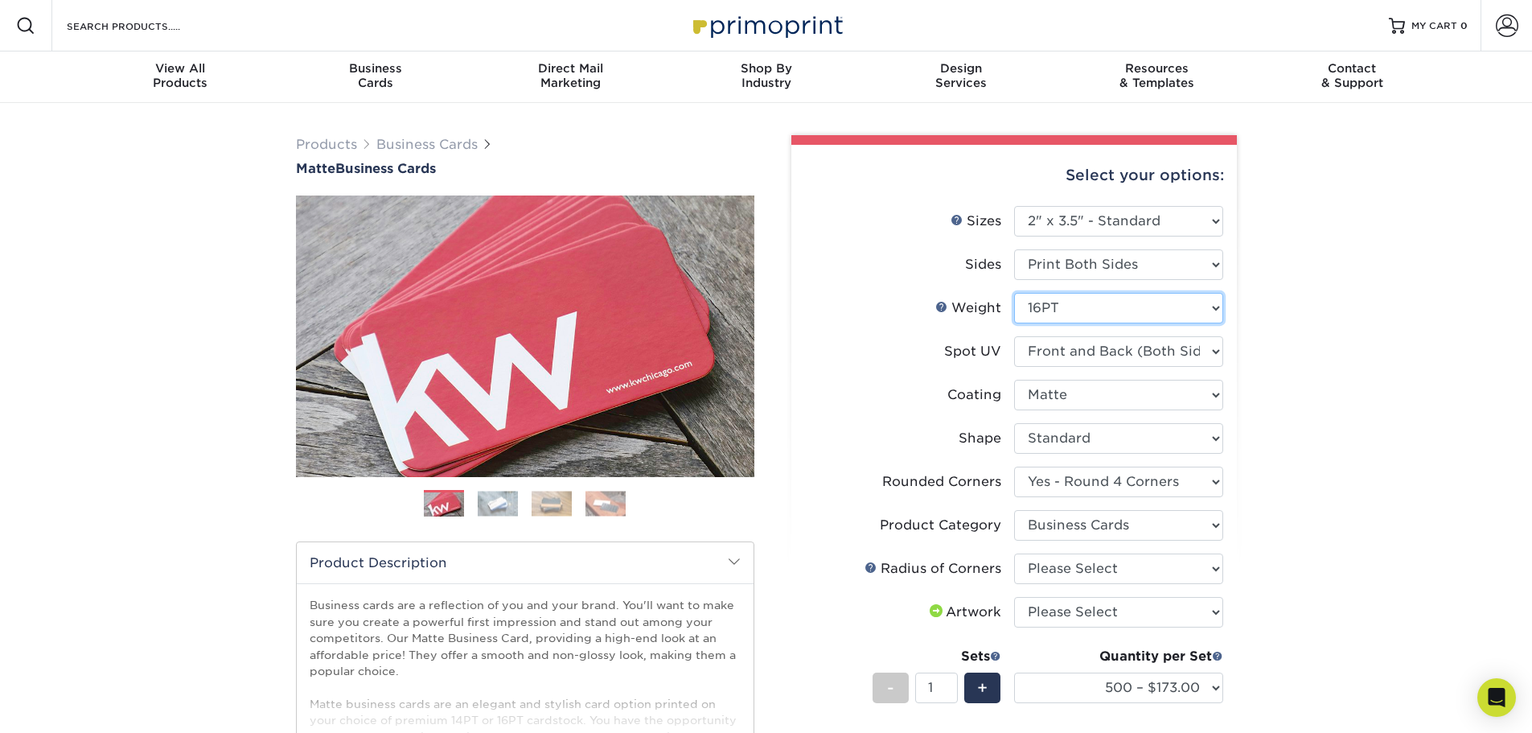
click at [1136, 304] on select "Please Select 16PT 14PT" at bounding box center [1118, 308] width 209 height 31
select select "14PT"
click at [1014, 293] on select "Please Select 16PT 14PT" at bounding box center [1118, 308] width 209 height 31
select select "-1"
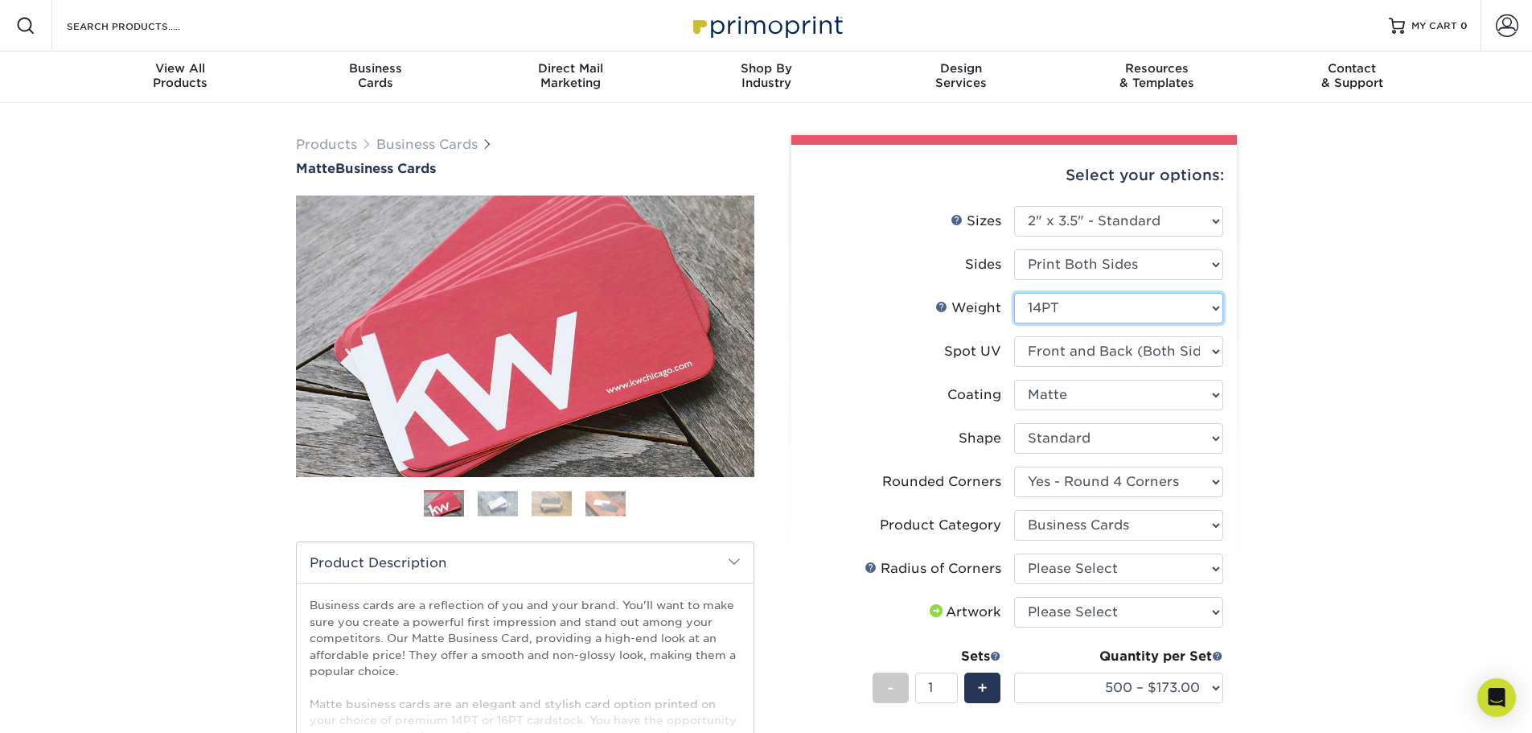
select select
select select "-1"
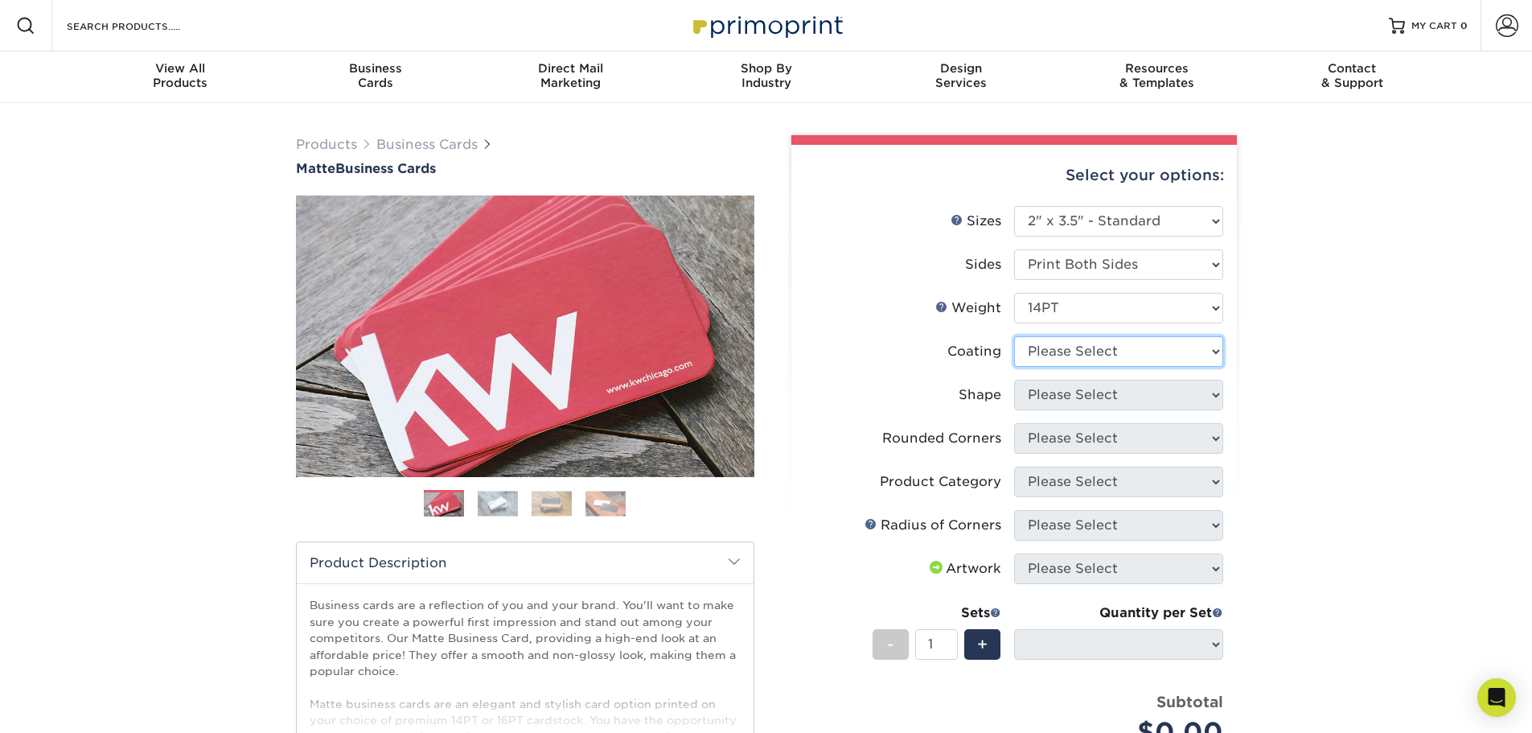
click at [1081, 355] on select at bounding box center [1118, 351] width 209 height 31
select select "121bb7b5-3b4d-429f-bd8d-bbf80e953313"
click at [1014, 336] on select at bounding box center [1118, 351] width 209 height 31
select select
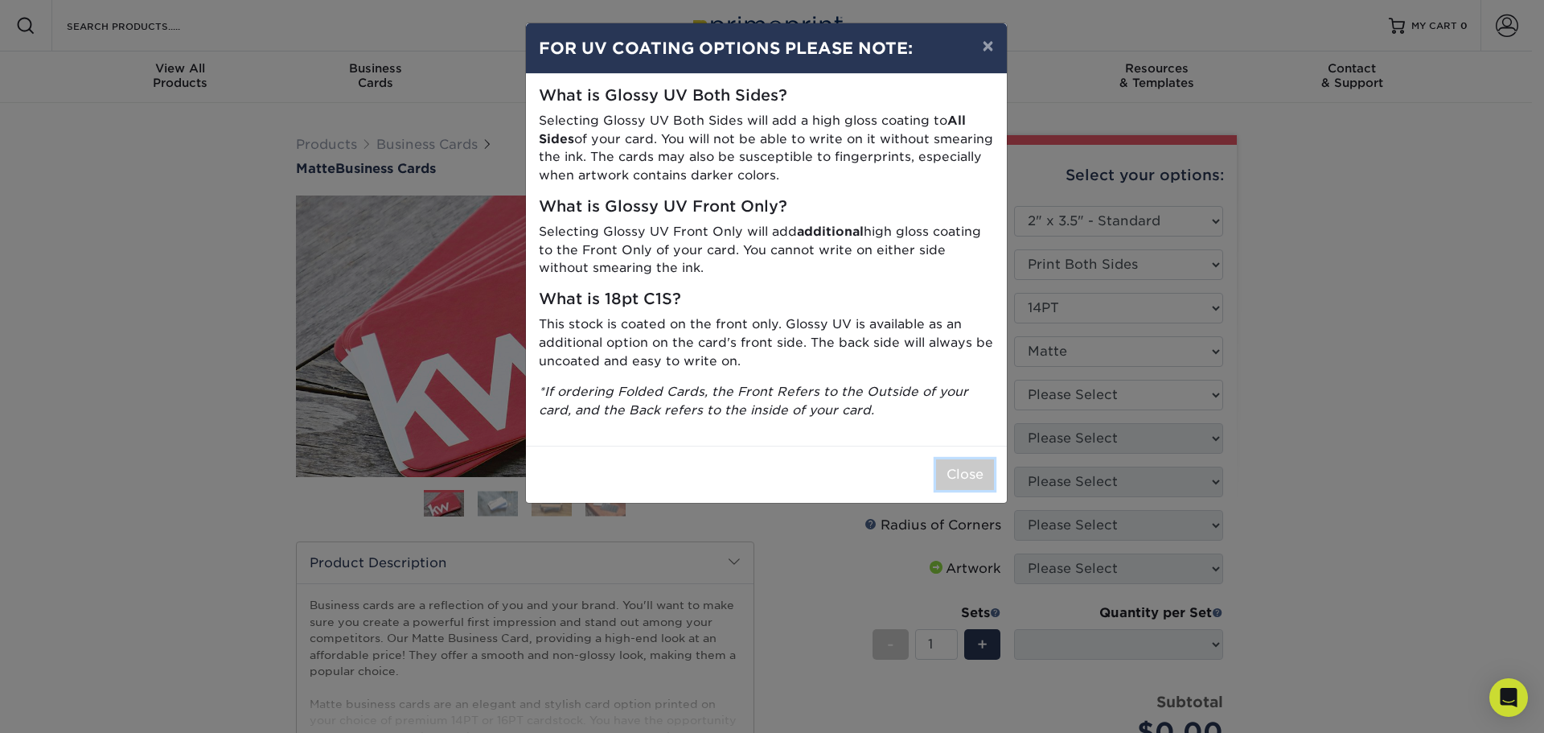
click at [980, 476] on button "Close" at bounding box center [965, 474] width 58 height 31
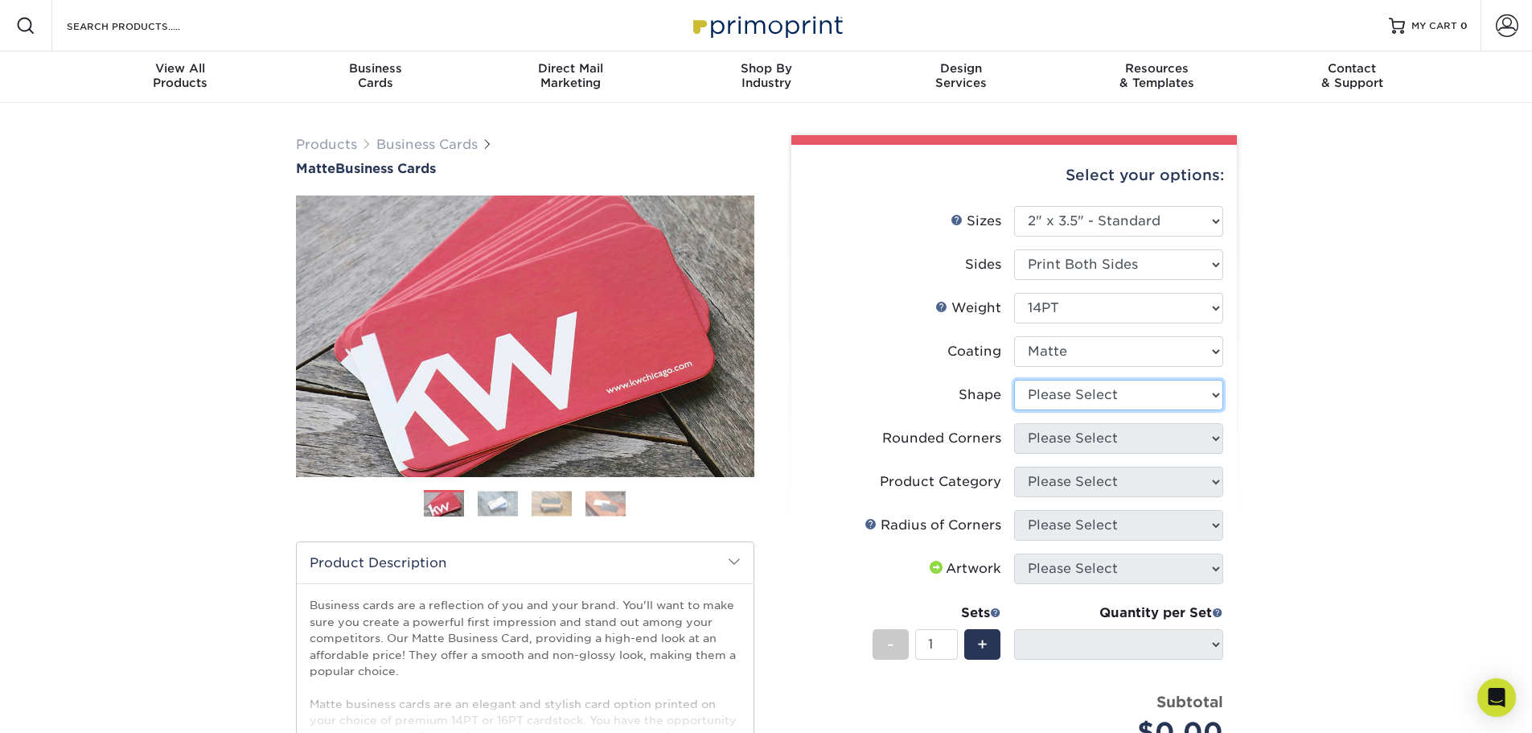
click at [1074, 391] on select "Please Select Standard" at bounding box center [1118, 395] width 209 height 31
select select "standard"
click at [1014, 380] on select "Please Select Standard" at bounding box center [1118, 395] width 209 height 31
select select
click at [1061, 440] on select "Please Select Yes - Round 2 Corners Yes - Round 4 Corners No" at bounding box center [1118, 438] width 209 height 31
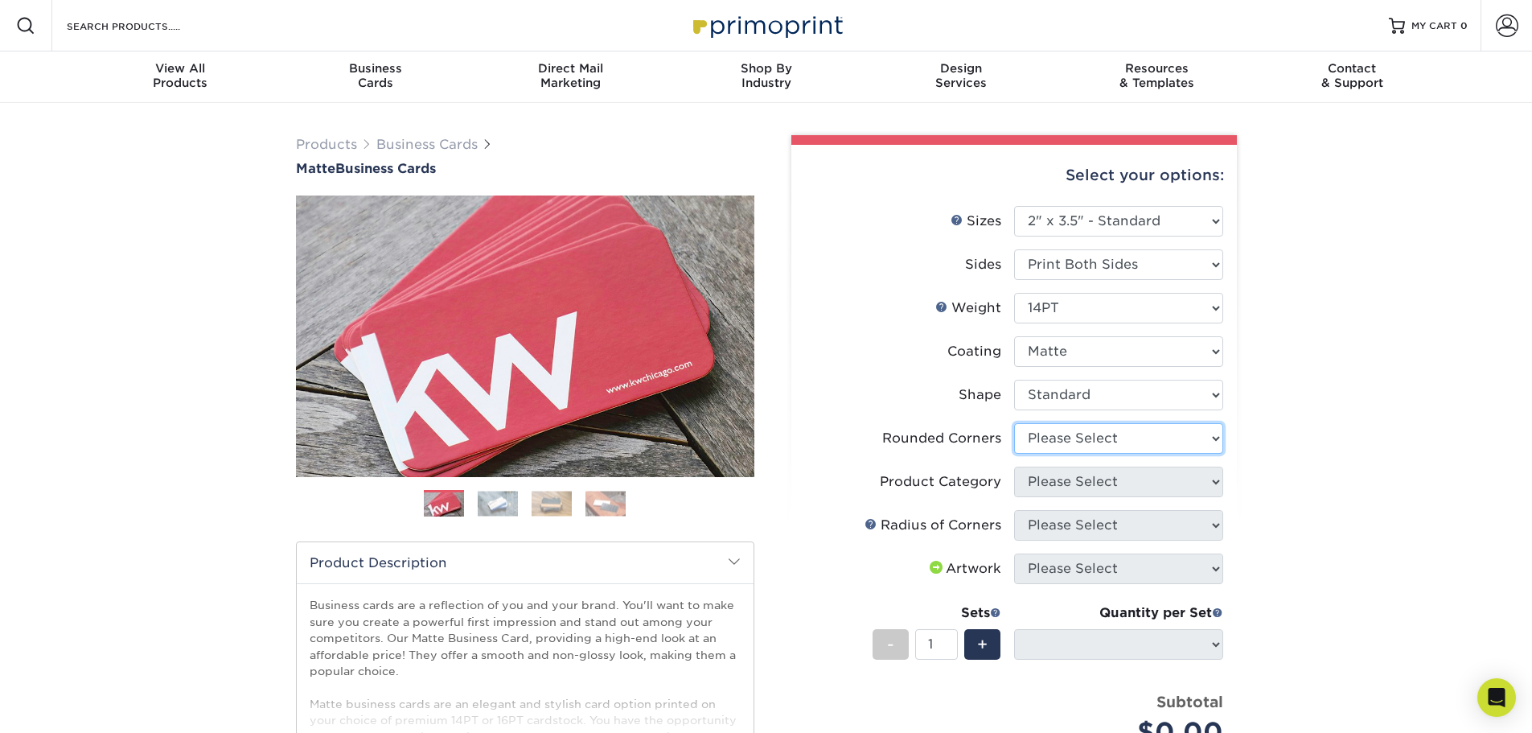
select select "7672df9e-0e0a-464d-8e1f-920c575e4da3"
click at [1014, 423] on select "Please Select Yes - Round 2 Corners Yes - Round 4 Corners No" at bounding box center [1118, 438] width 209 height 31
select select "-1"
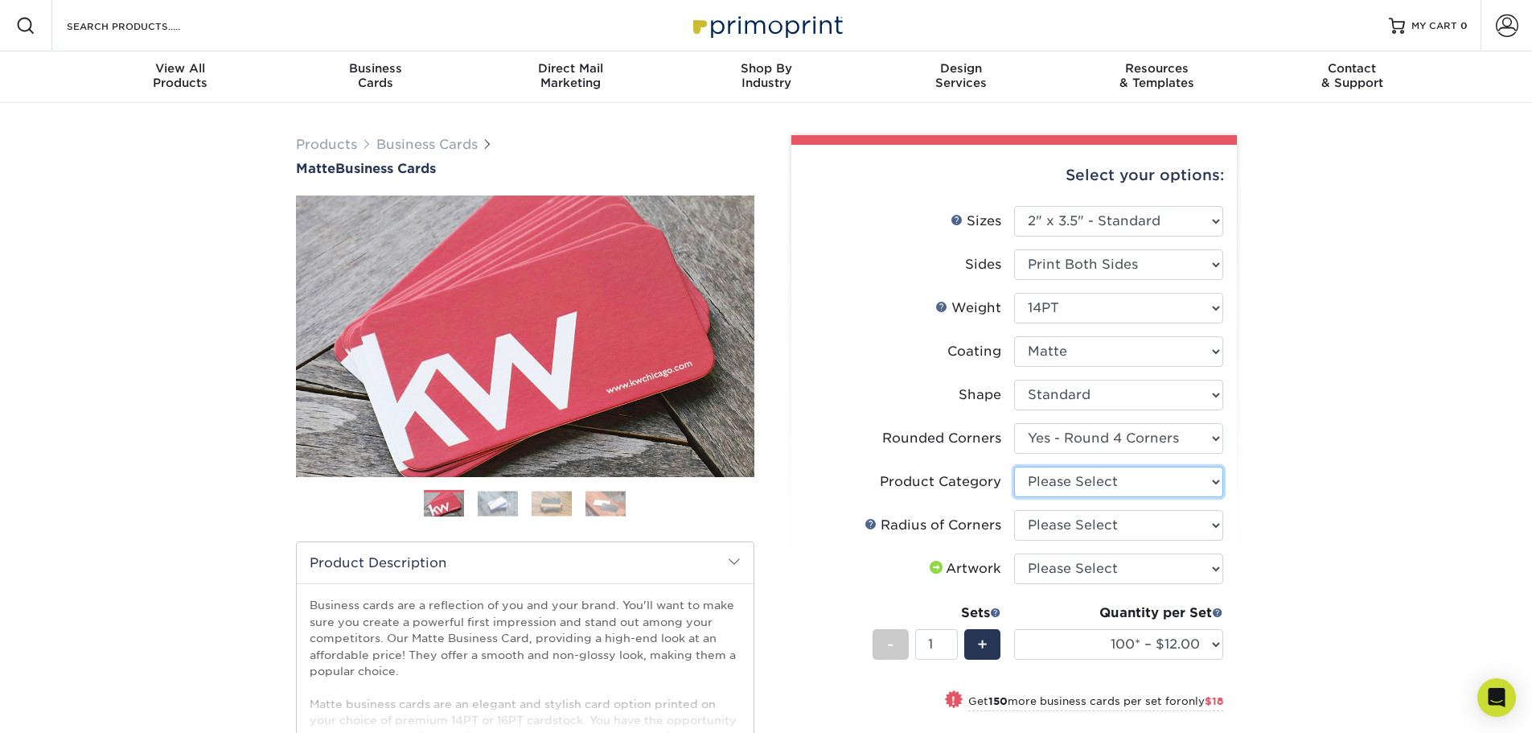
click at [1071, 483] on select "Please Select Business Cards" at bounding box center [1118, 481] width 209 height 31
select select "3b5148f1-0588-4f88-a218-97bcfdce65c1"
click at [1014, 466] on select "Please Select Business Cards" at bounding box center [1118, 481] width 209 height 31
click at [1069, 528] on select "Please Select Rounded 1/8" Rounded 1/4"" at bounding box center [1118, 525] width 209 height 31
select select "589680c7-ee9a-431b-9d12-d7aeb1386a97"
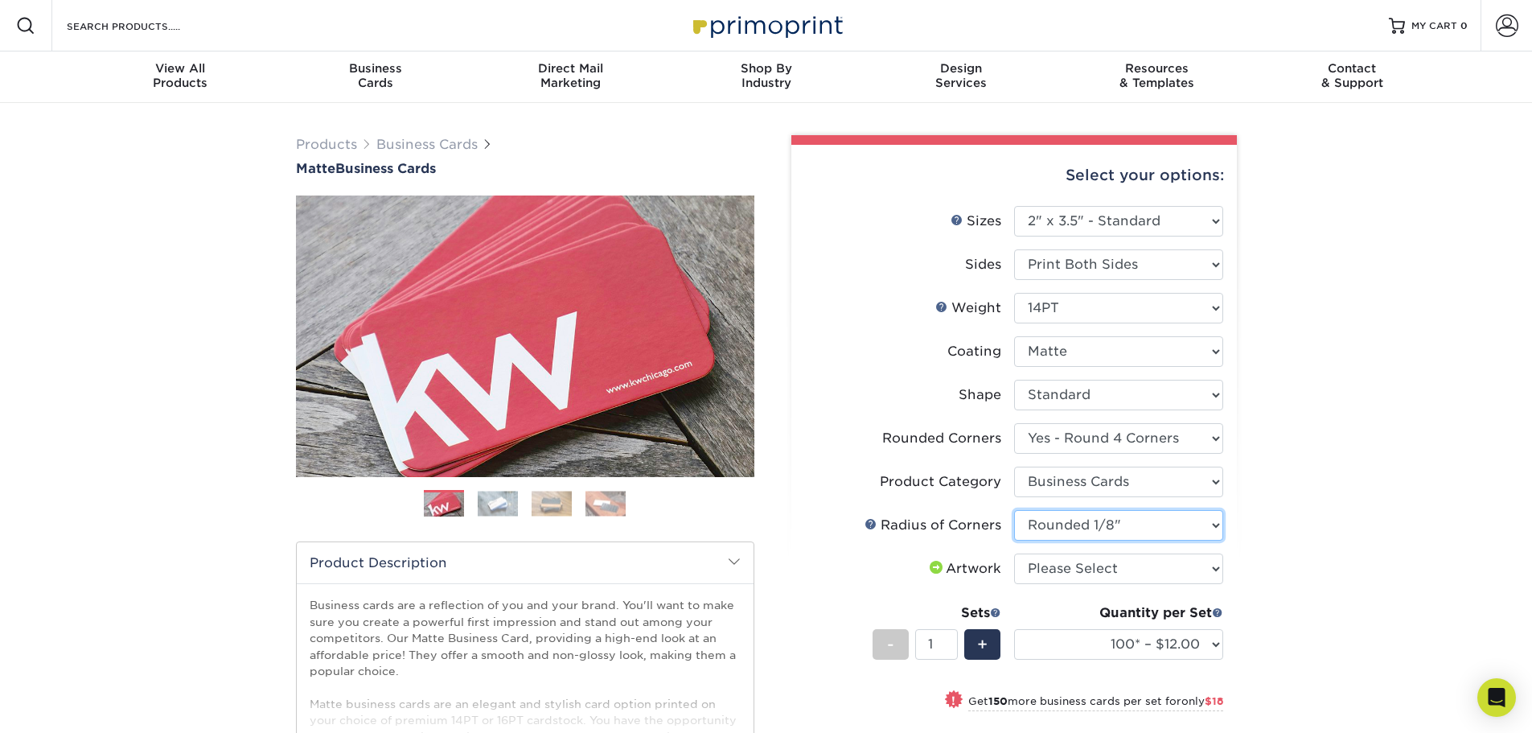
click at [1014, 510] on select "Please Select Rounded 1/8" Rounded 1/4"" at bounding box center [1118, 525] width 209 height 31
click at [1063, 570] on select "Please Select I will upload files I need a design - $100" at bounding box center [1118, 568] width 209 height 31
select select "upload"
click at [1014, 553] on select "Please Select I will upload files I need a design - $100" at bounding box center [1118, 568] width 209 height 31
click at [1099, 355] on select at bounding box center [1118, 351] width 209 height 31
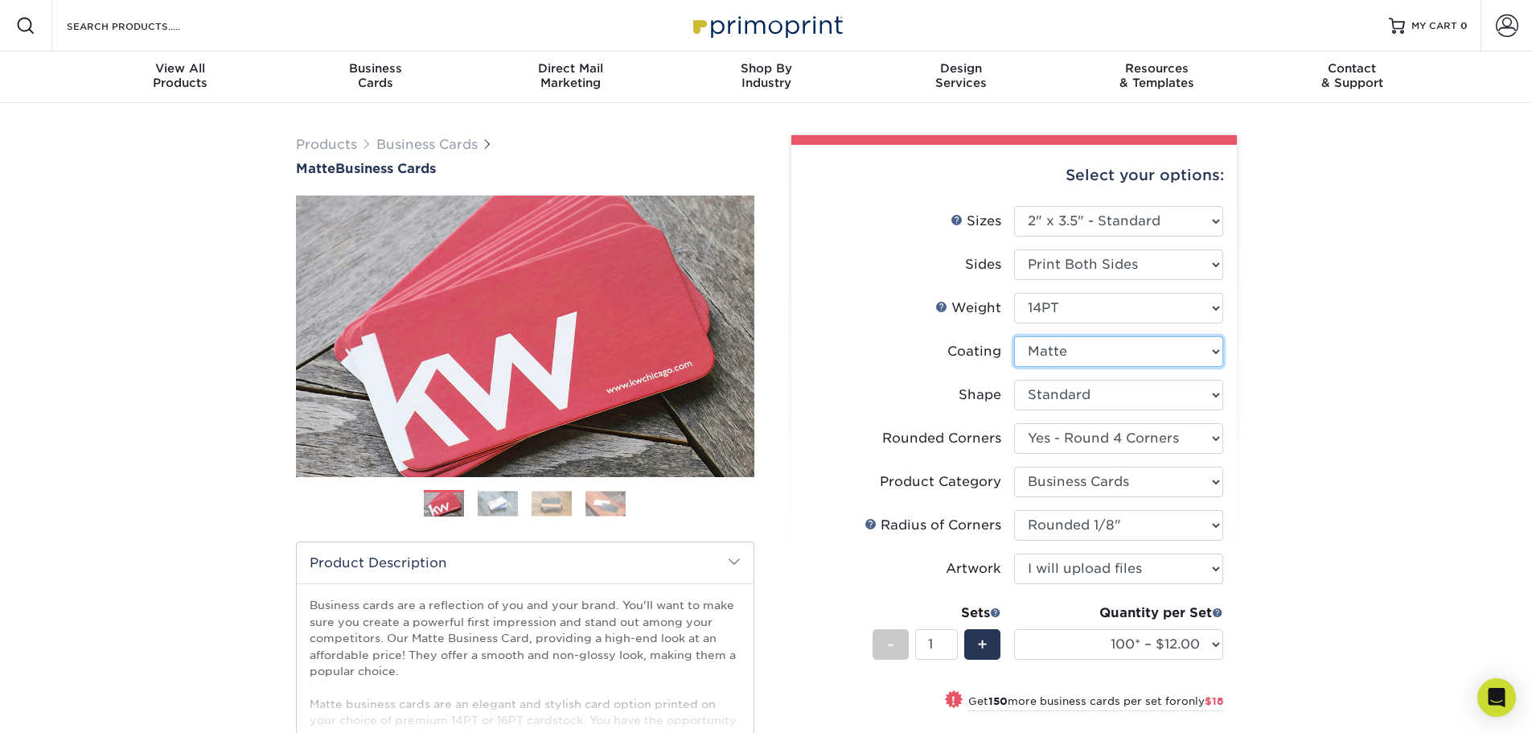
click at [1099, 355] on select at bounding box center [1118, 351] width 209 height 31
click at [1088, 310] on select "Please Select 16PT 14PT" at bounding box center [1118, 308] width 209 height 31
click at [1083, 226] on select "Please Select 1.5" x 3.5" - Mini 1.75" x 3.5" - Mini 2" x 2" - Square 2" x 3" -…" at bounding box center [1118, 221] width 209 height 31
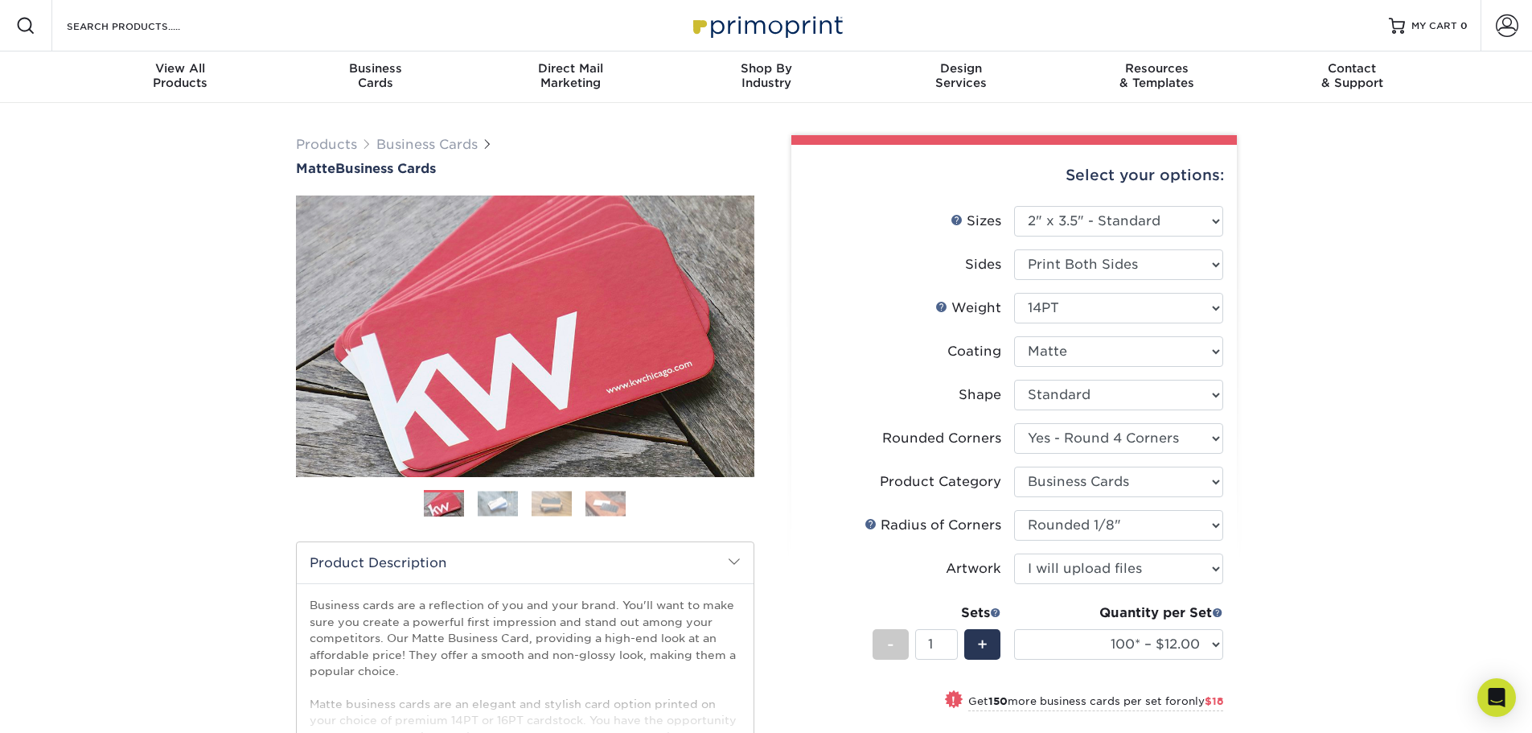
click at [1312, 526] on div "Products Business Cards Matte Business Cards Previous Next 100 $ 9" at bounding box center [766, 582] width 1532 height 958
click at [1214, 644] on select "100* – $12.00 250* – $30.00 500 – $60.00 1000 – $74.00 2500 – $136.00 5000 – $2…" at bounding box center [1118, 644] width 209 height 31
click at [1179, 648] on select "100* – $12.00 250* – $30.00 500 – $60.00 1000 – $74.00 2500 – $136.00 5000 – $2…" at bounding box center [1118, 644] width 209 height 31
drag, startPoint x: 1336, startPoint y: 347, endPoint x: 1342, endPoint y: 380, distance: 34.4
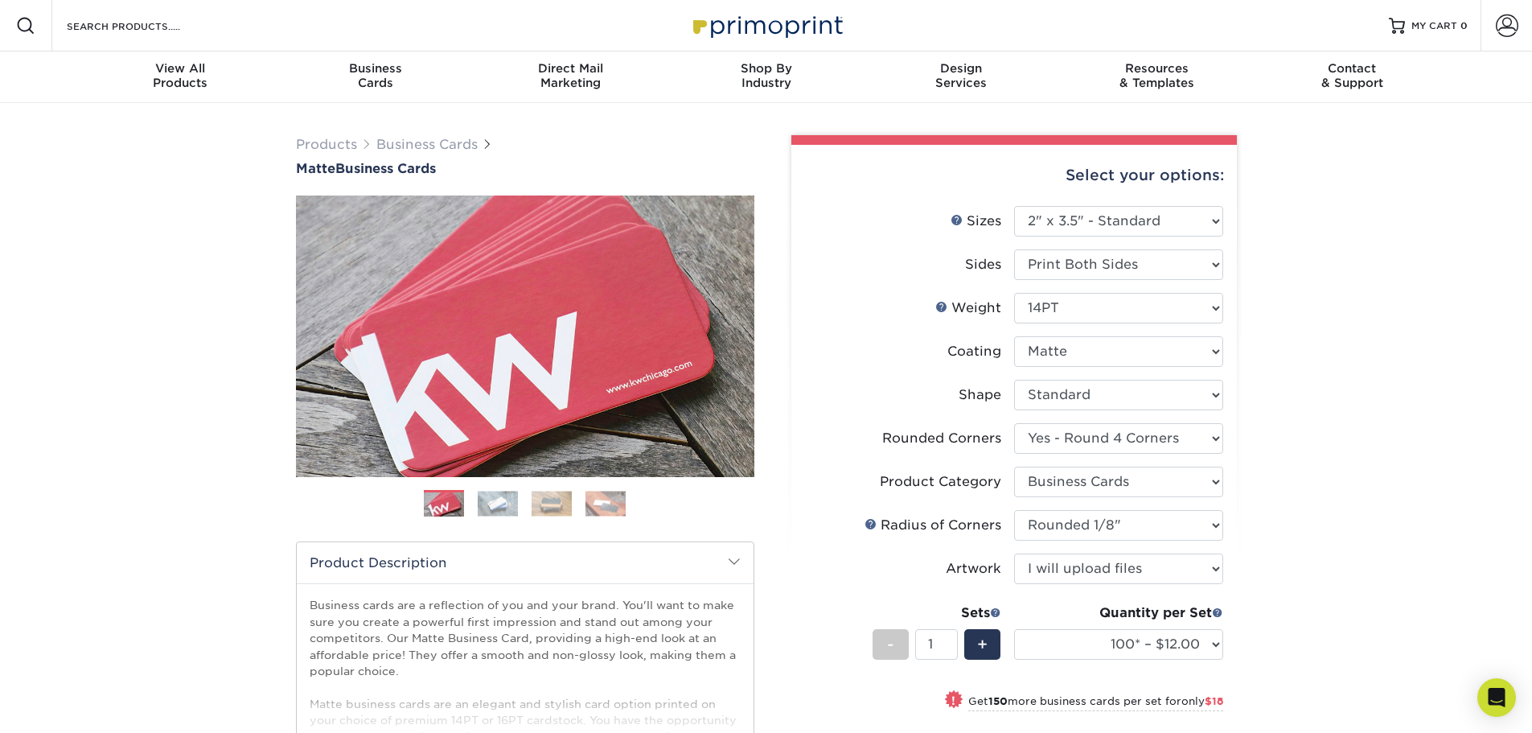
click at [1336, 347] on div "Products Business Cards Matte Business Cards Previous Next 100 $ 9" at bounding box center [766, 582] width 1532 height 958
click at [1169, 645] on select "100* – $12.00 250* – $30.00 500 – $60.00 1000 – $74.00 2500 – $136.00 5000 – $2…" at bounding box center [1118, 644] width 209 height 31
click at [1104, 647] on select "100* – $12.00 250* – $30.00 500 – $60.00 1000 – $74.00 2500 – $136.00 5000 – $2…" at bounding box center [1118, 644] width 209 height 31
select select "250* – $30.00"
click at [1014, 629] on select "100* – $12.00 250* – $30.00 500 – $60.00 1000 – $74.00 2500 – $136.00 5000 – $2…" at bounding box center [1118, 644] width 209 height 31
